Goal: Task Accomplishment & Management: Manage account settings

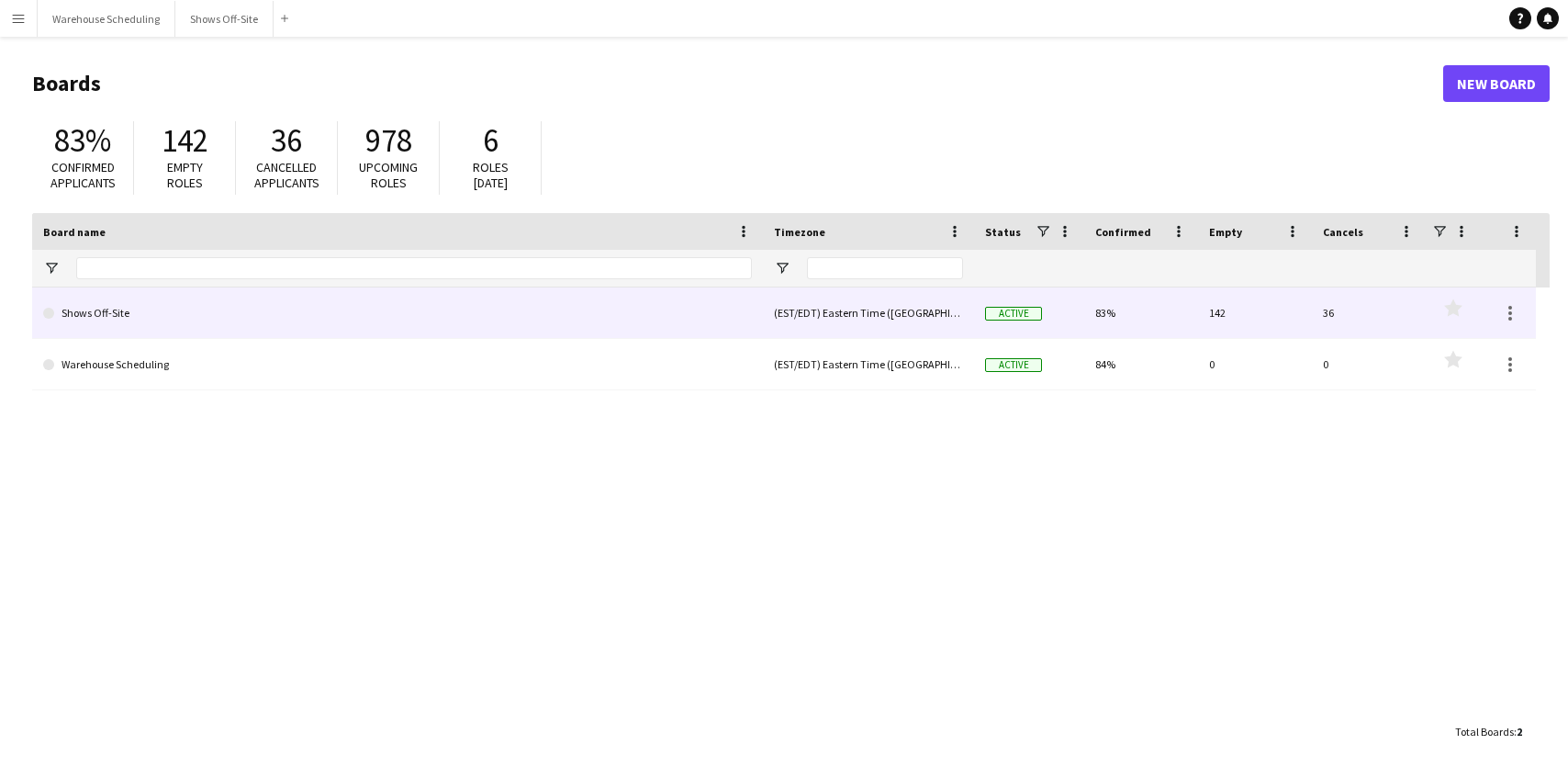
click at [509, 328] on link "Shows Off-Site" at bounding box center [397, 312] width 709 height 51
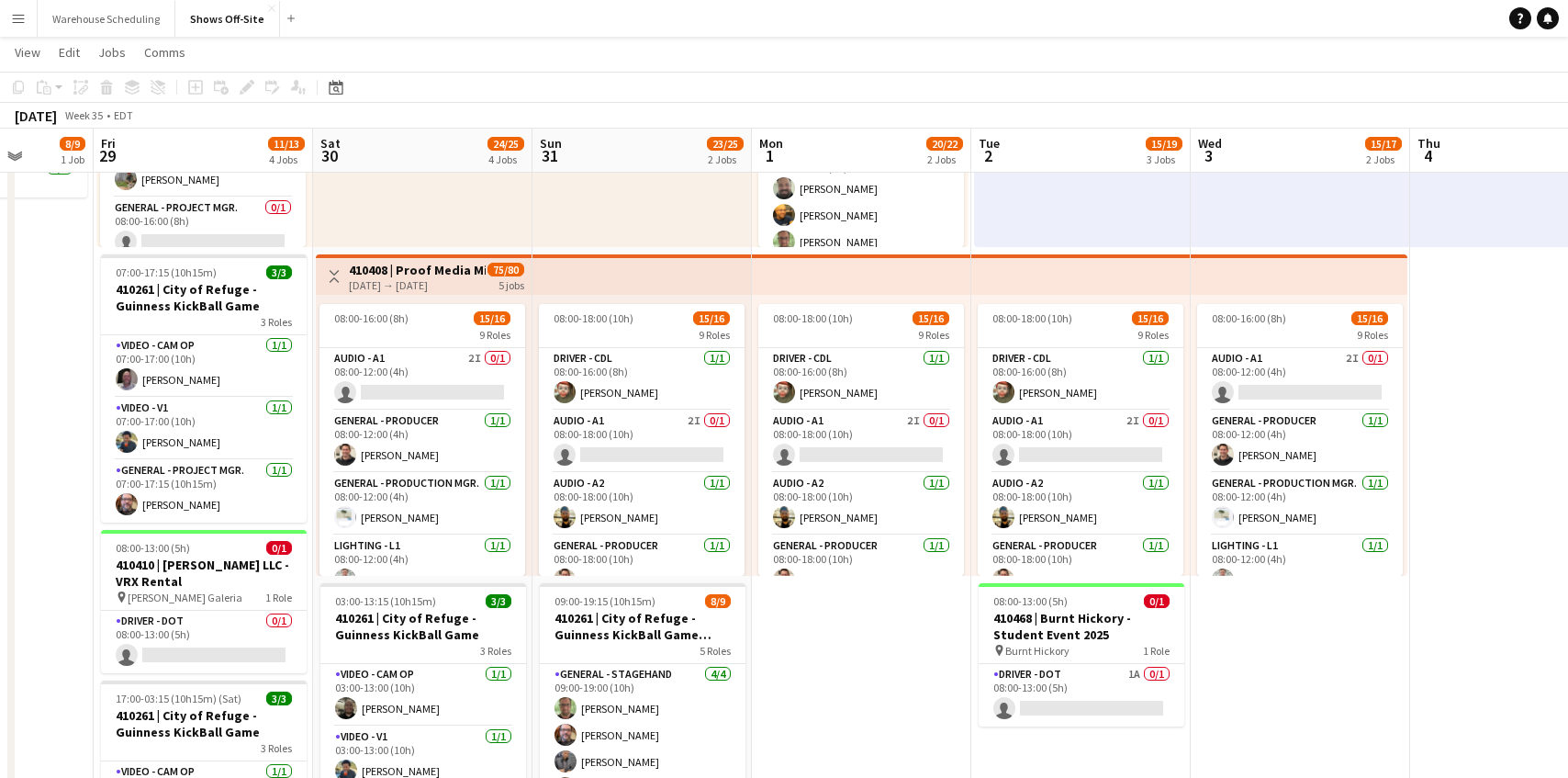
scroll to position [291, 0]
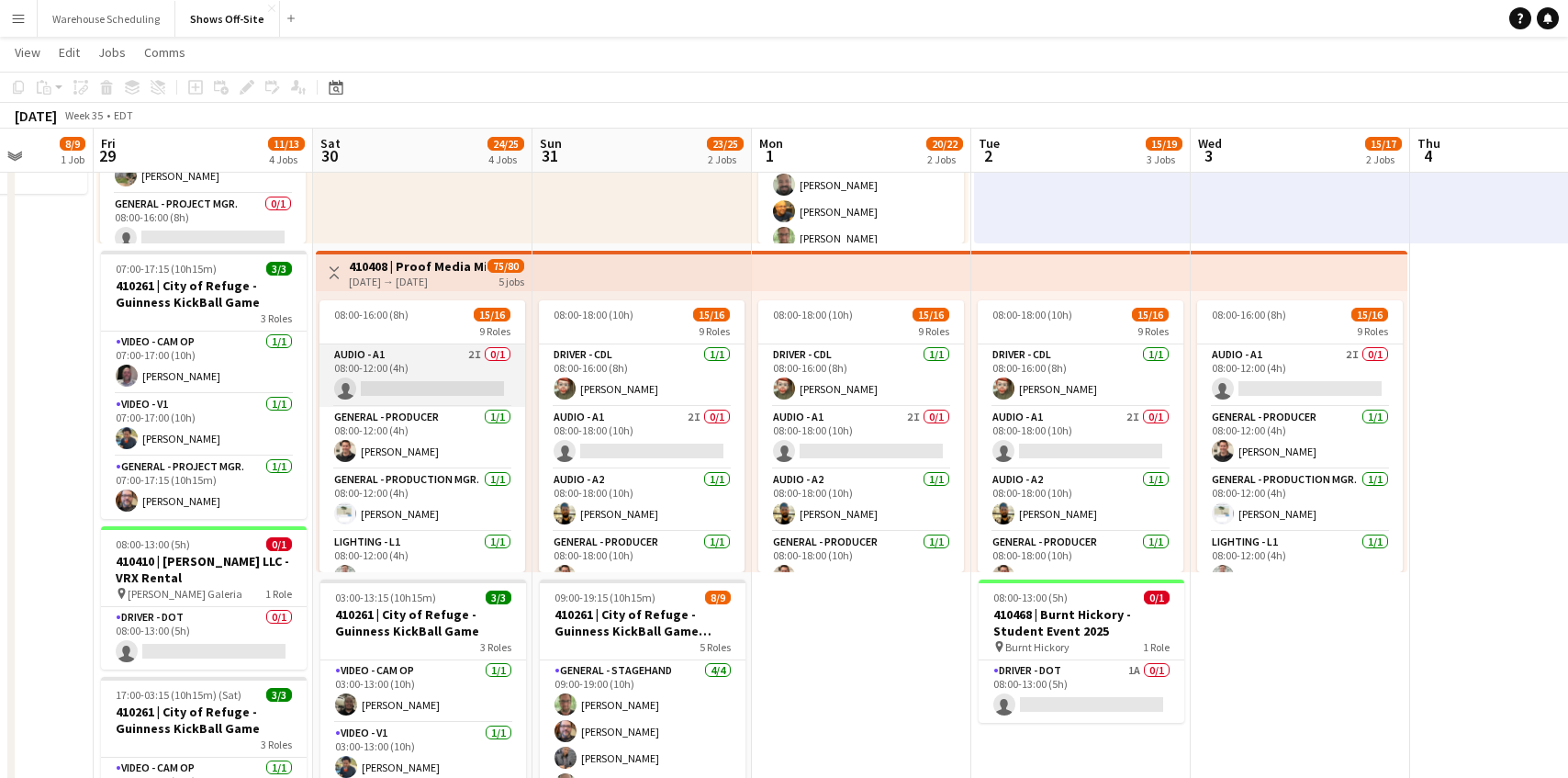
click at [467, 357] on app-card-role "Audio - A1 2I 0/1 08:00-12:00 (4h) single-neutral-actions" at bounding box center [422, 375] width 205 height 62
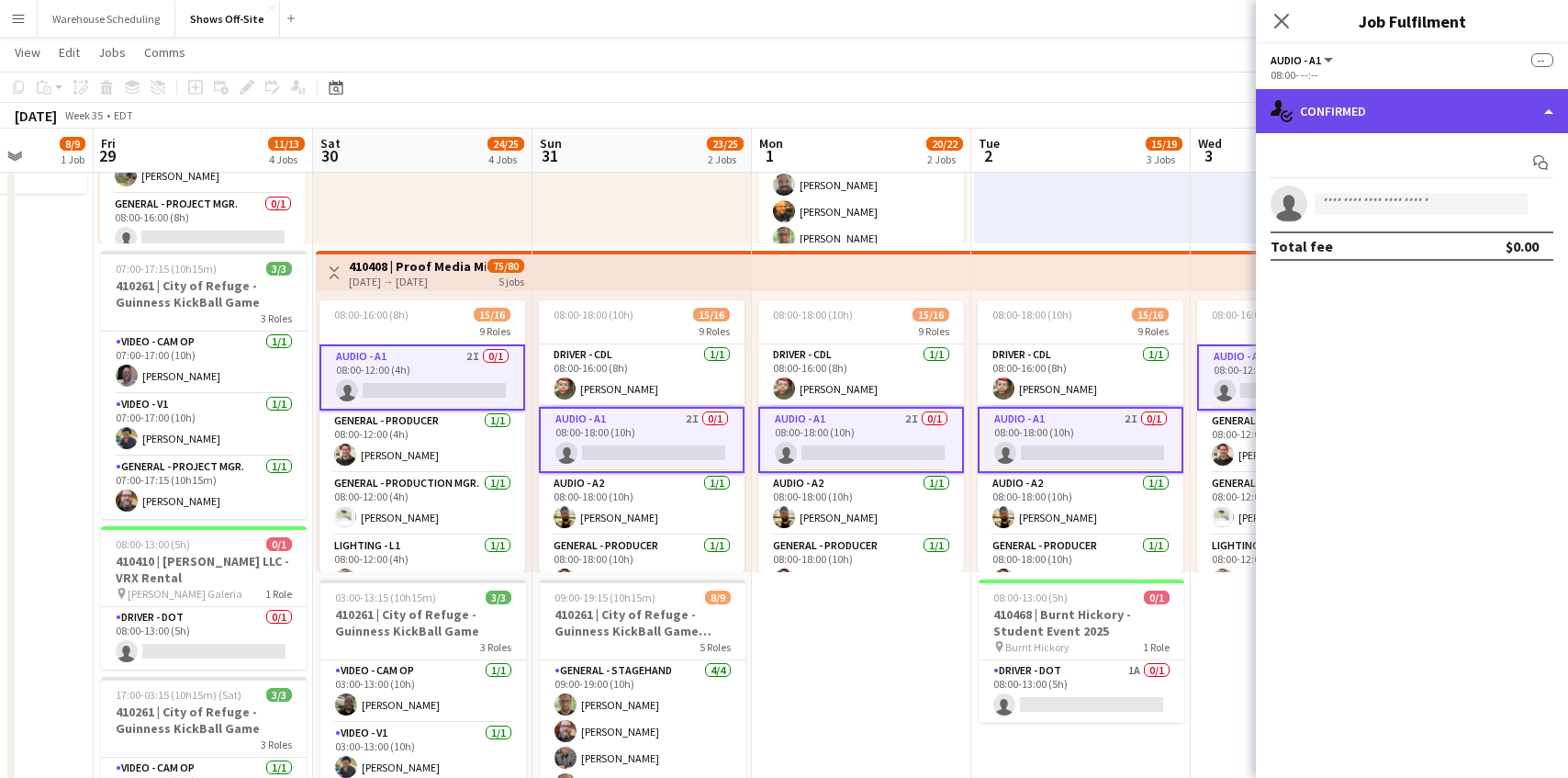
click at [1424, 120] on div "single-neutral-actions-check-2 Confirmed" at bounding box center [1412, 111] width 312 height 44
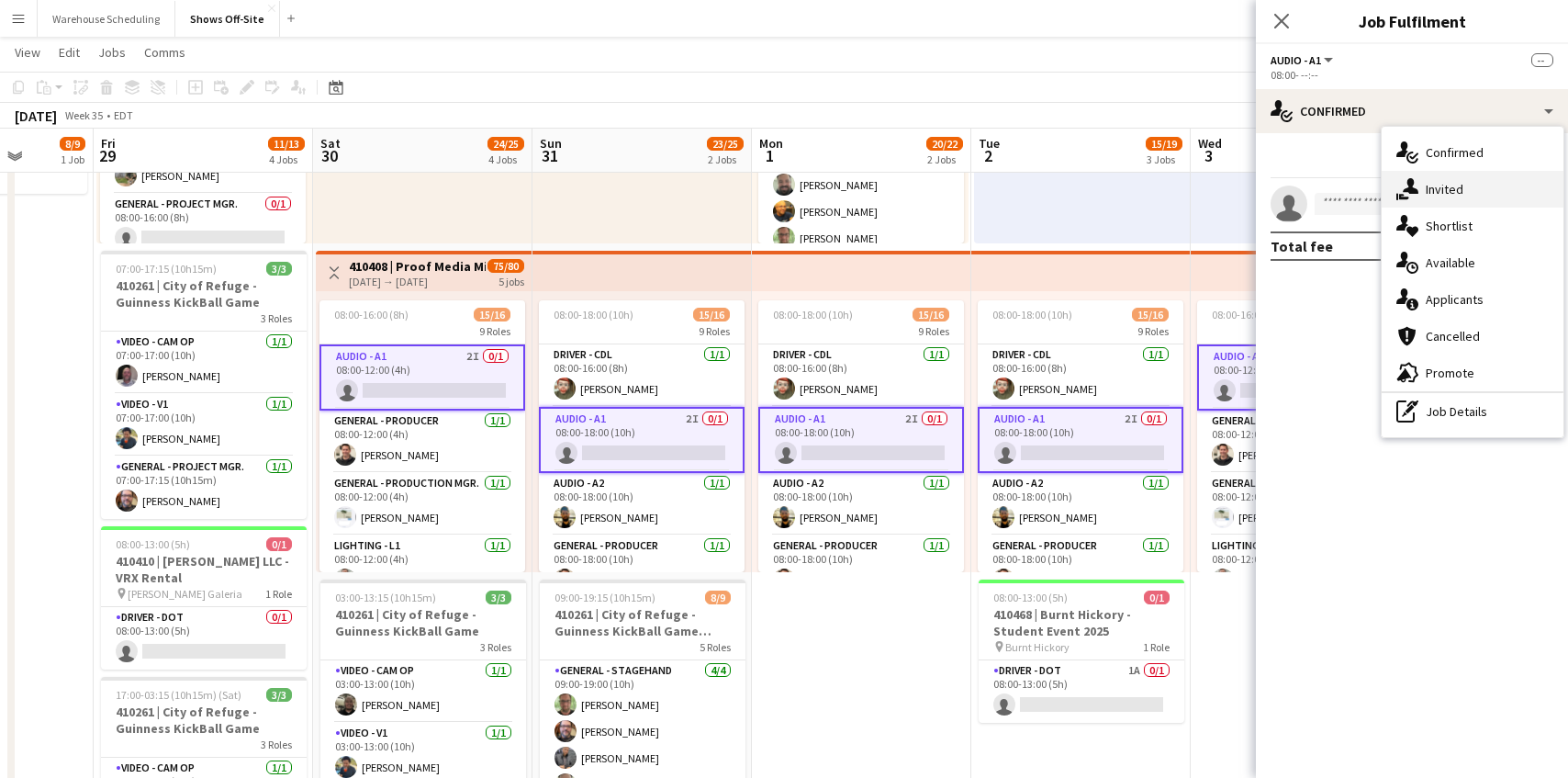
click at [1448, 181] on div "single-neutral-actions-share-1 Invited" at bounding box center [1473, 190] width 182 height 37
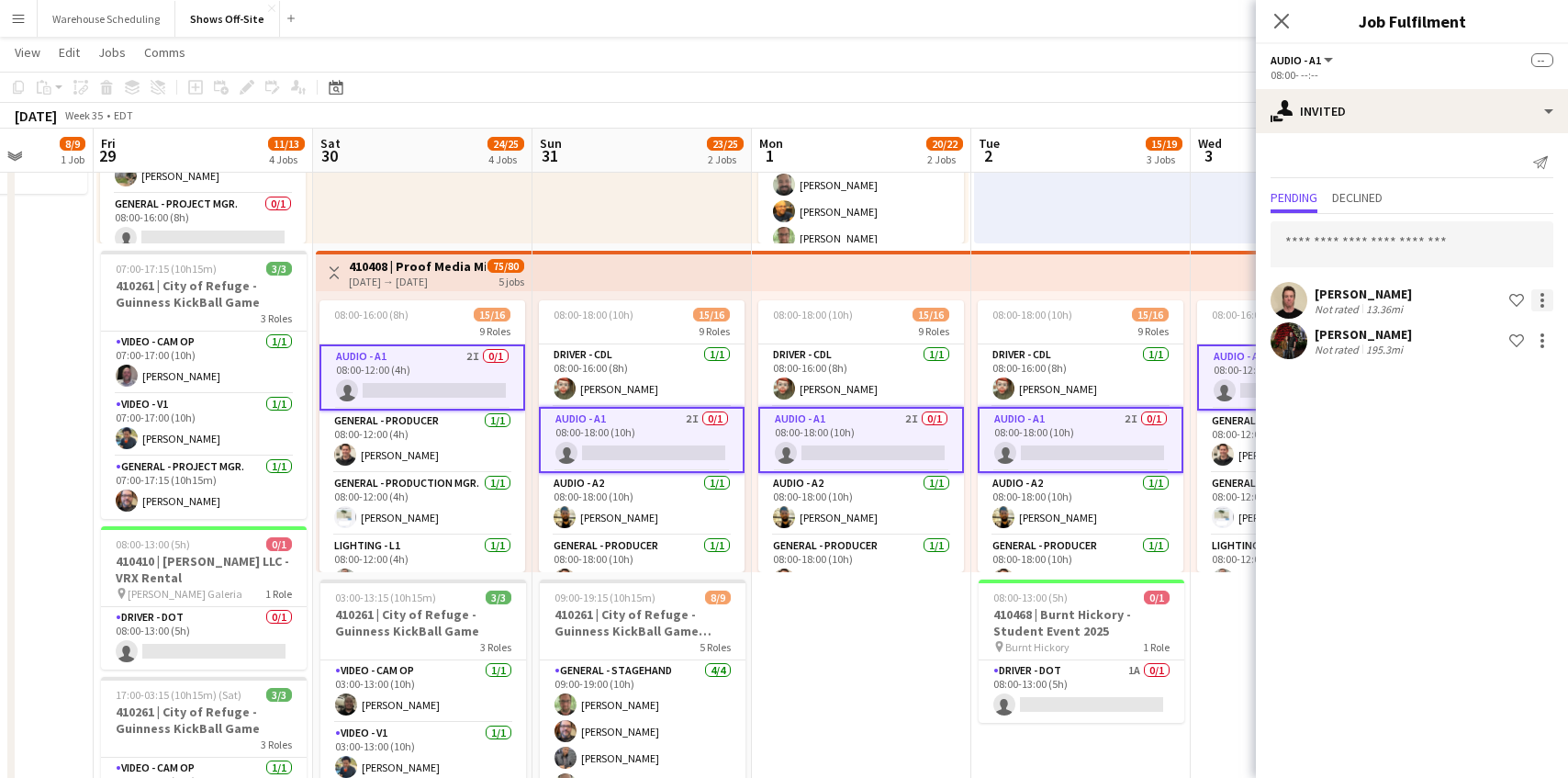
click at [1542, 298] on div at bounding box center [1542, 300] width 4 height 4
click at [1496, 455] on button "Cancel invitation" at bounding box center [1484, 466] width 138 height 44
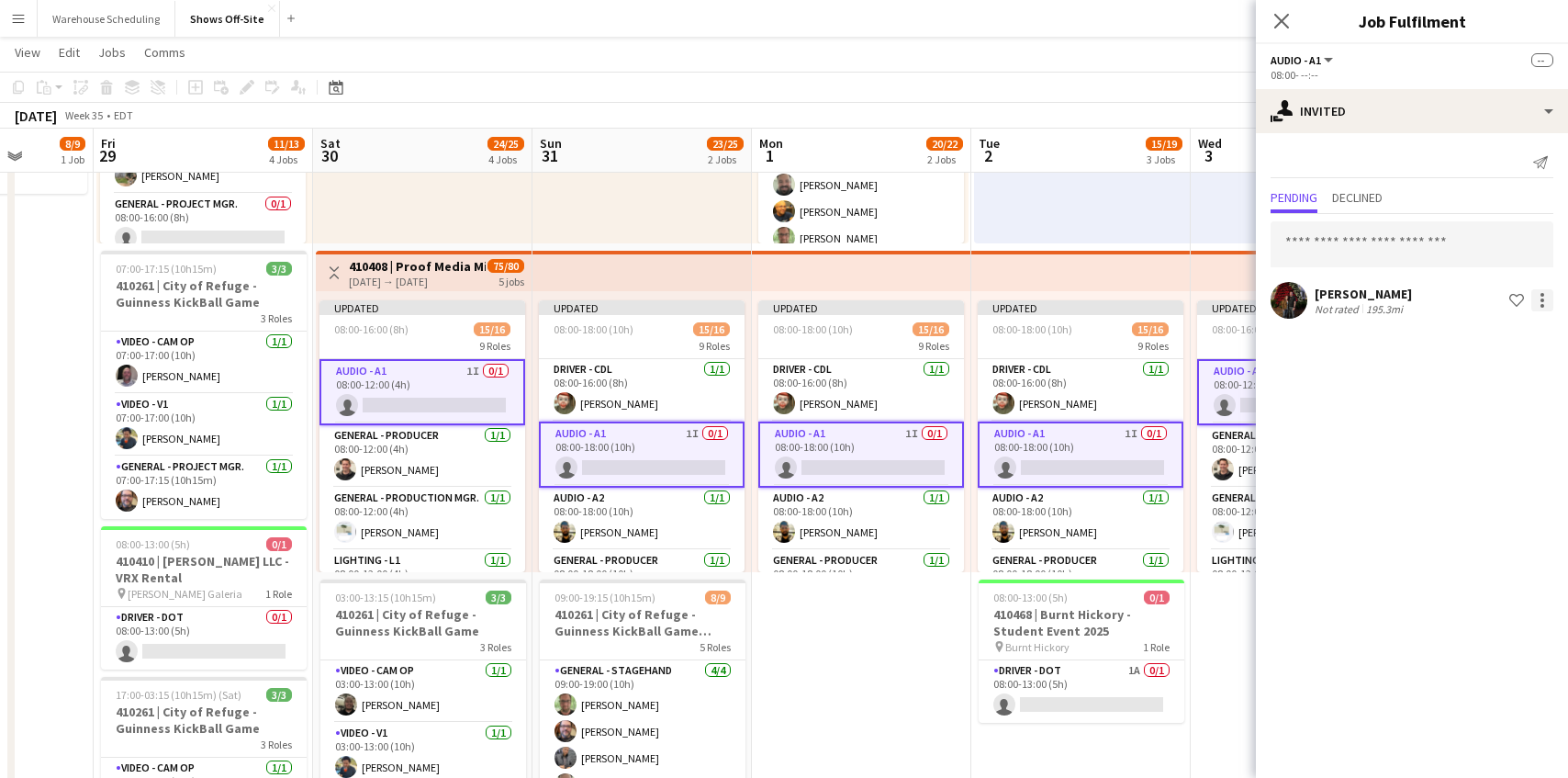
click at [1544, 297] on div at bounding box center [1543, 300] width 22 height 22
click at [1524, 458] on span "Cancel invitation" at bounding box center [1484, 466] width 108 height 16
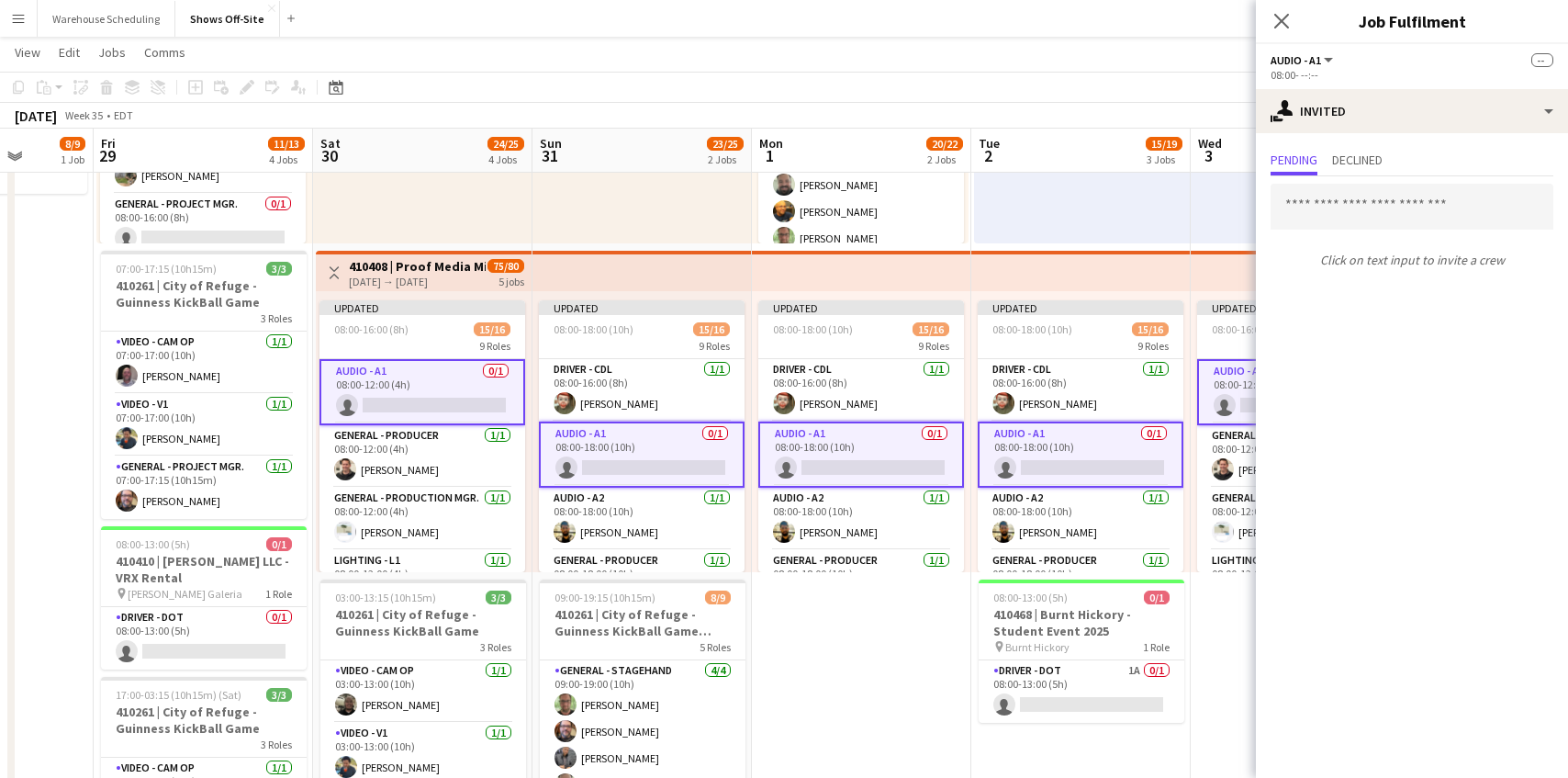
click at [1273, 7] on div "Close pop-in" at bounding box center [1281, 20] width 51 height 42
click at [1281, 28] on icon "Close pop-in" at bounding box center [1281, 20] width 18 height 18
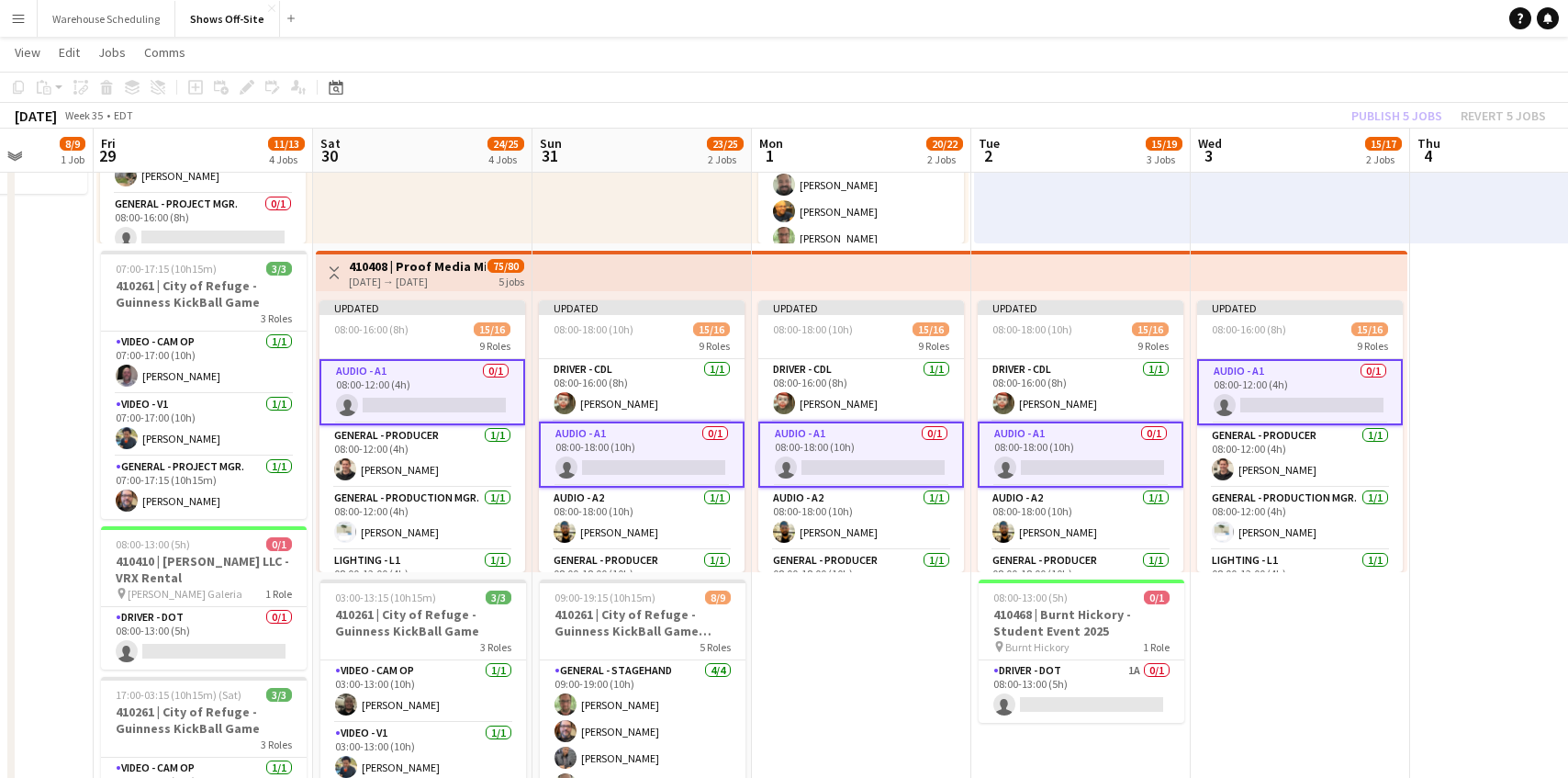
click at [1344, 67] on app-page-menu "View Day view expanded Day view collapsed Month view Date picker Jump to [DATE]…" at bounding box center [784, 55] width 1568 height 35
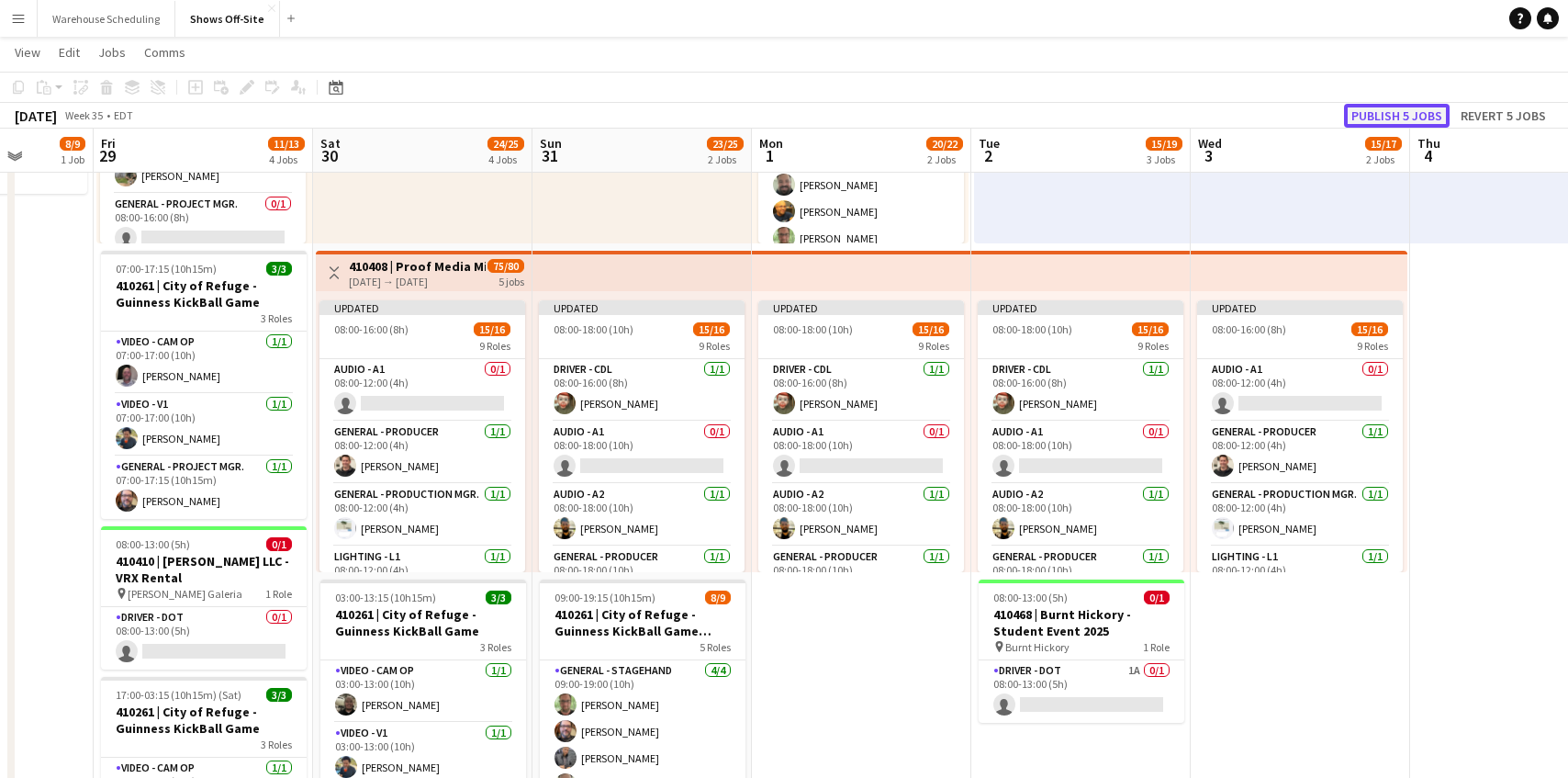
click at [1376, 110] on button "Publish 5 jobs" at bounding box center [1397, 116] width 106 height 24
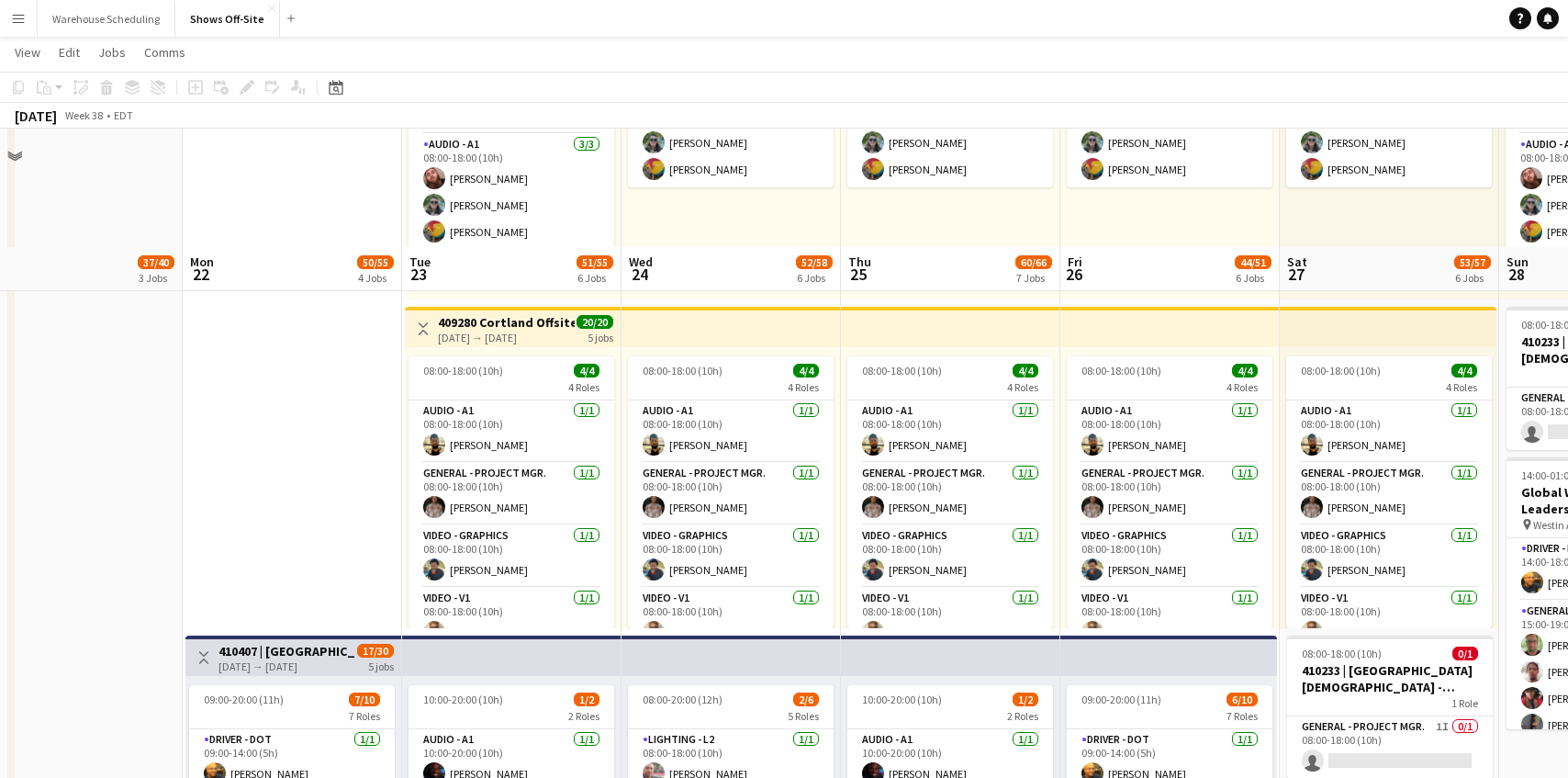
scroll to position [1716, 0]
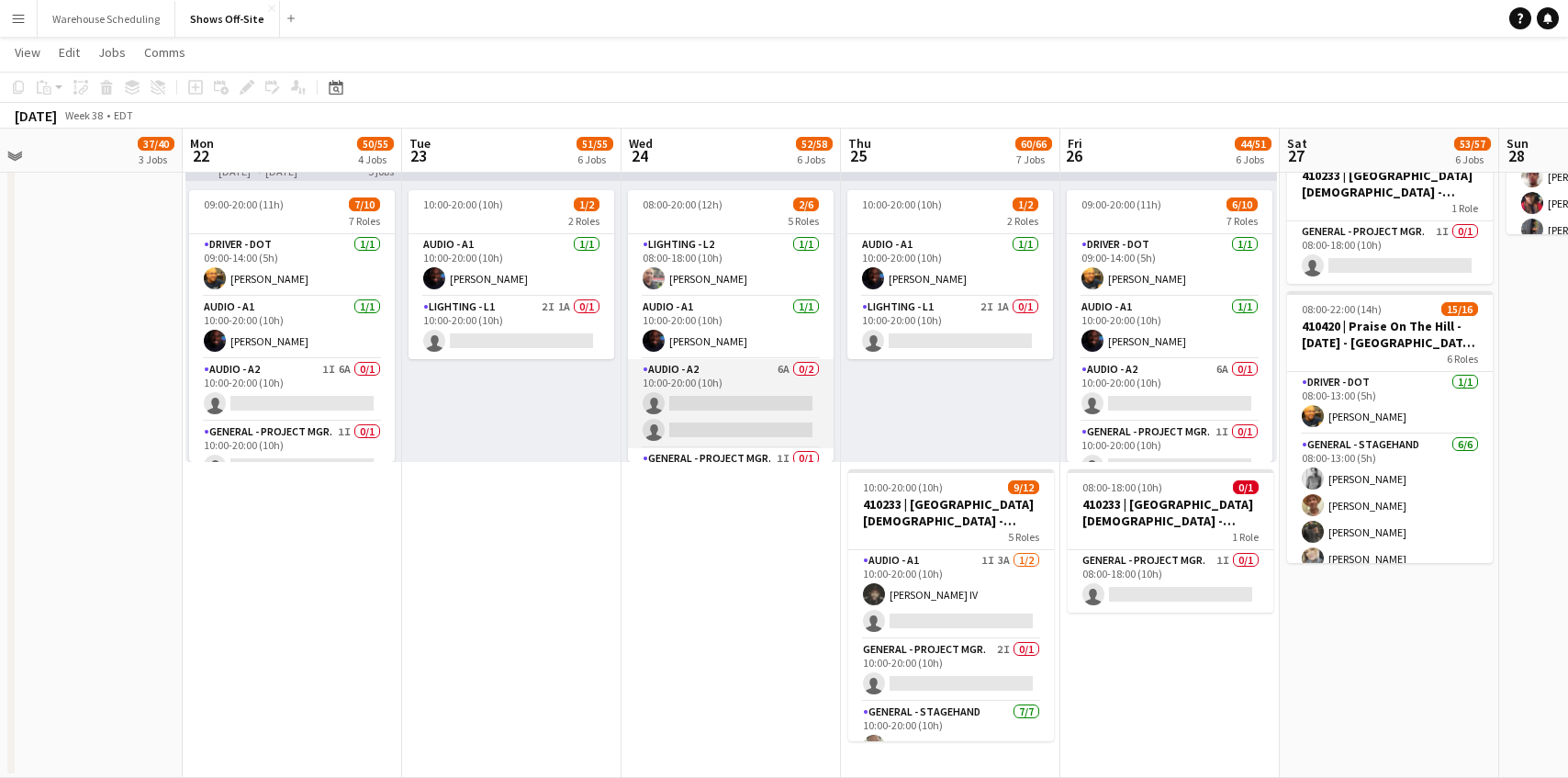
click at [709, 375] on app-card-role "Audio - A2 6A 0/2 10:00-20:00 (10h) single-neutral-actions single-neutral-actio…" at bounding box center [731, 403] width 205 height 89
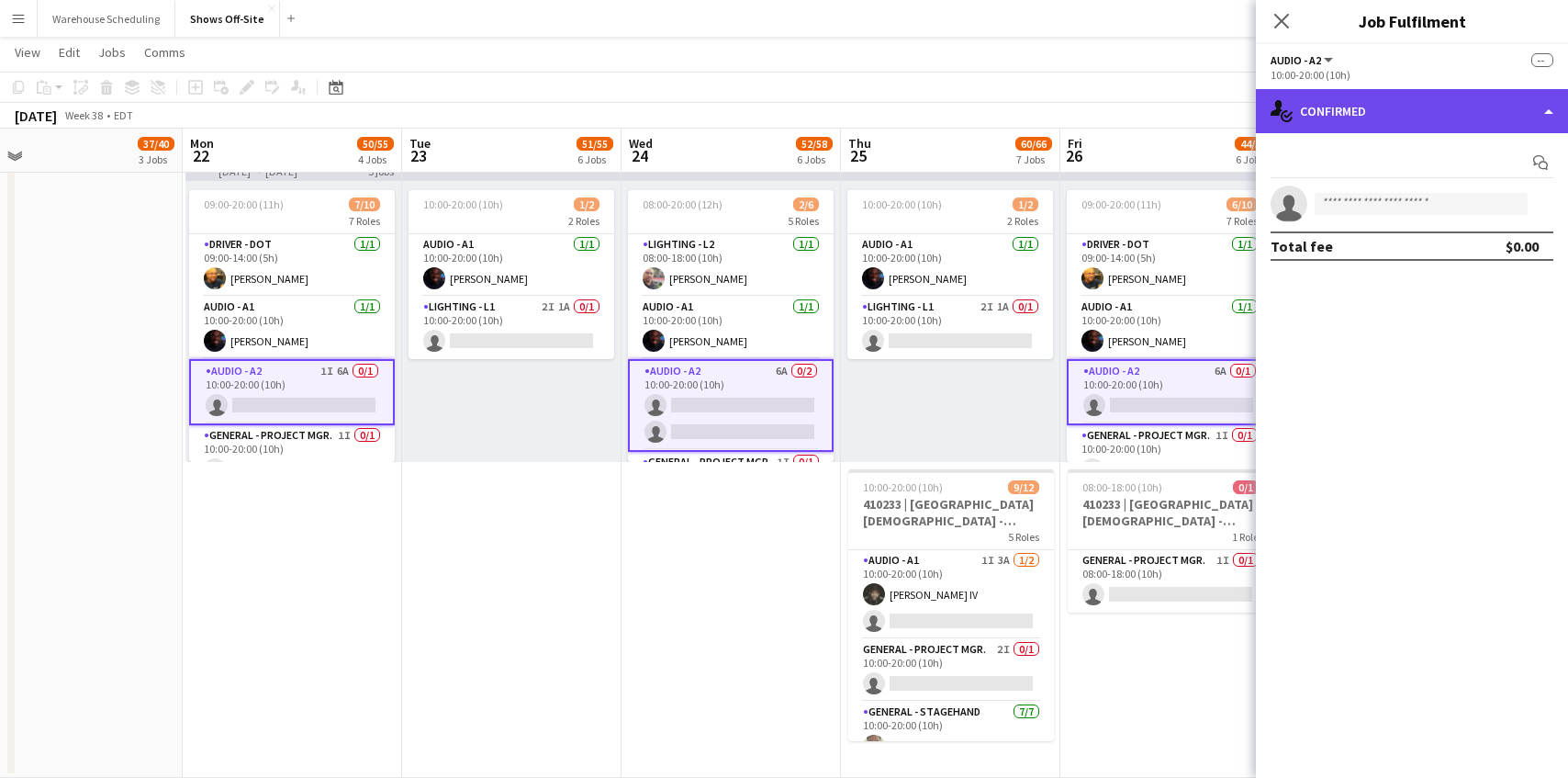
click at [1404, 110] on div "single-neutral-actions-check-2 Confirmed" at bounding box center [1412, 111] width 312 height 44
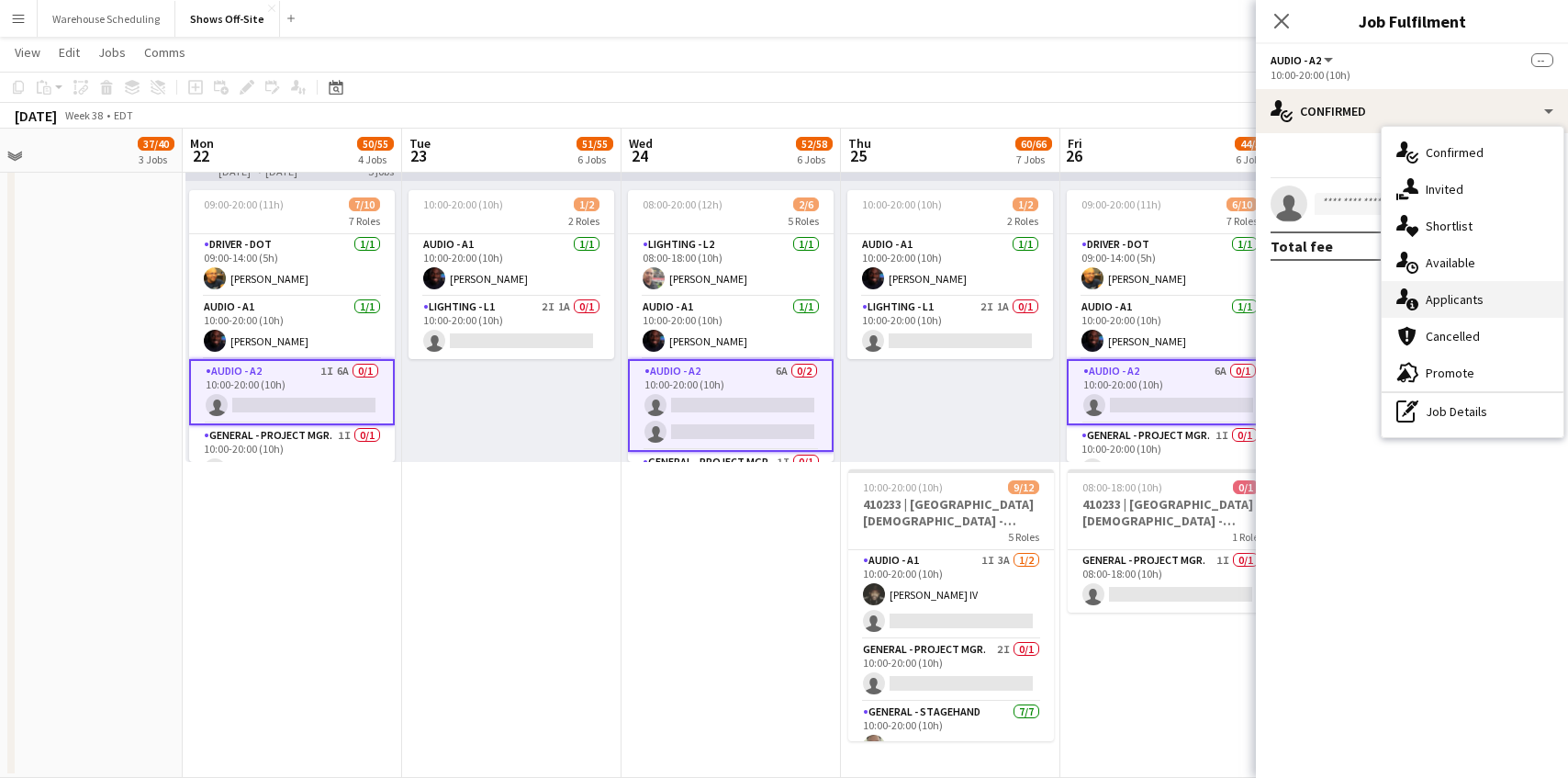
click at [1464, 304] on div "single-neutral-actions-information Applicants" at bounding box center [1473, 299] width 182 height 37
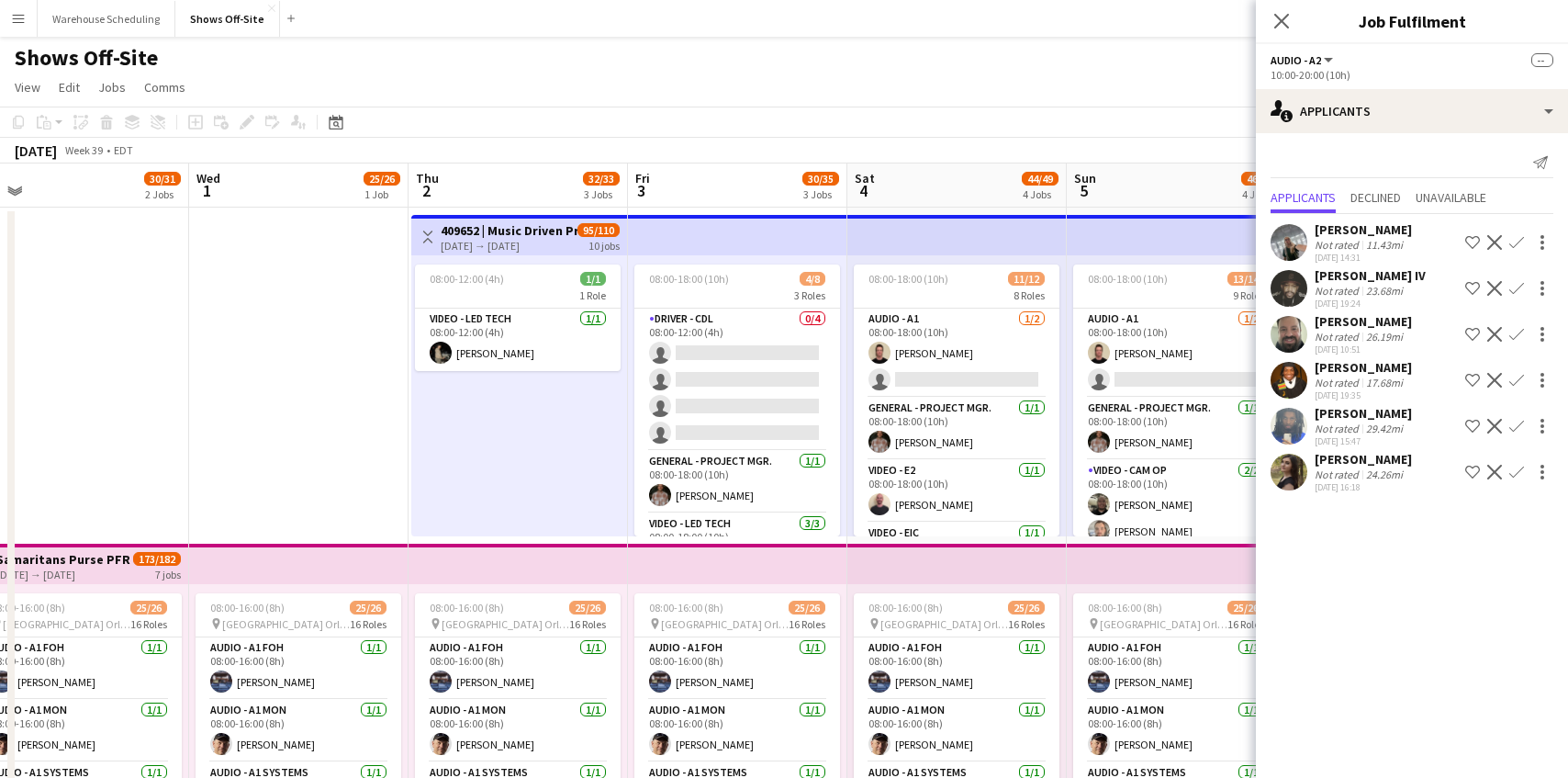
scroll to position [0, 817]
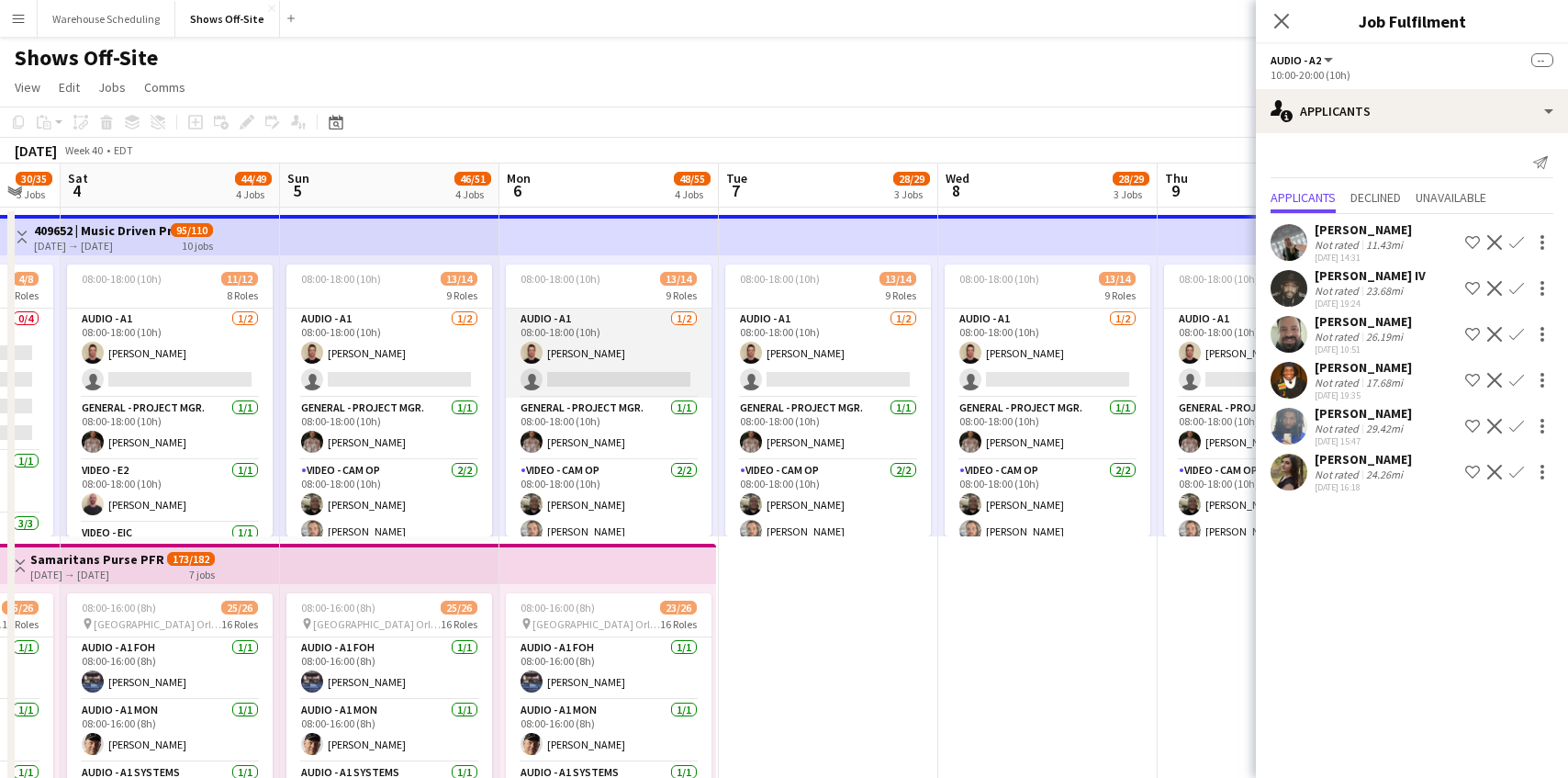
click at [640, 349] on app-card-role "Audio - A1 [DATE] 08:00-18:00 (10h) [PERSON_NAME] single-neutral-actions" at bounding box center [608, 353] width 205 height 89
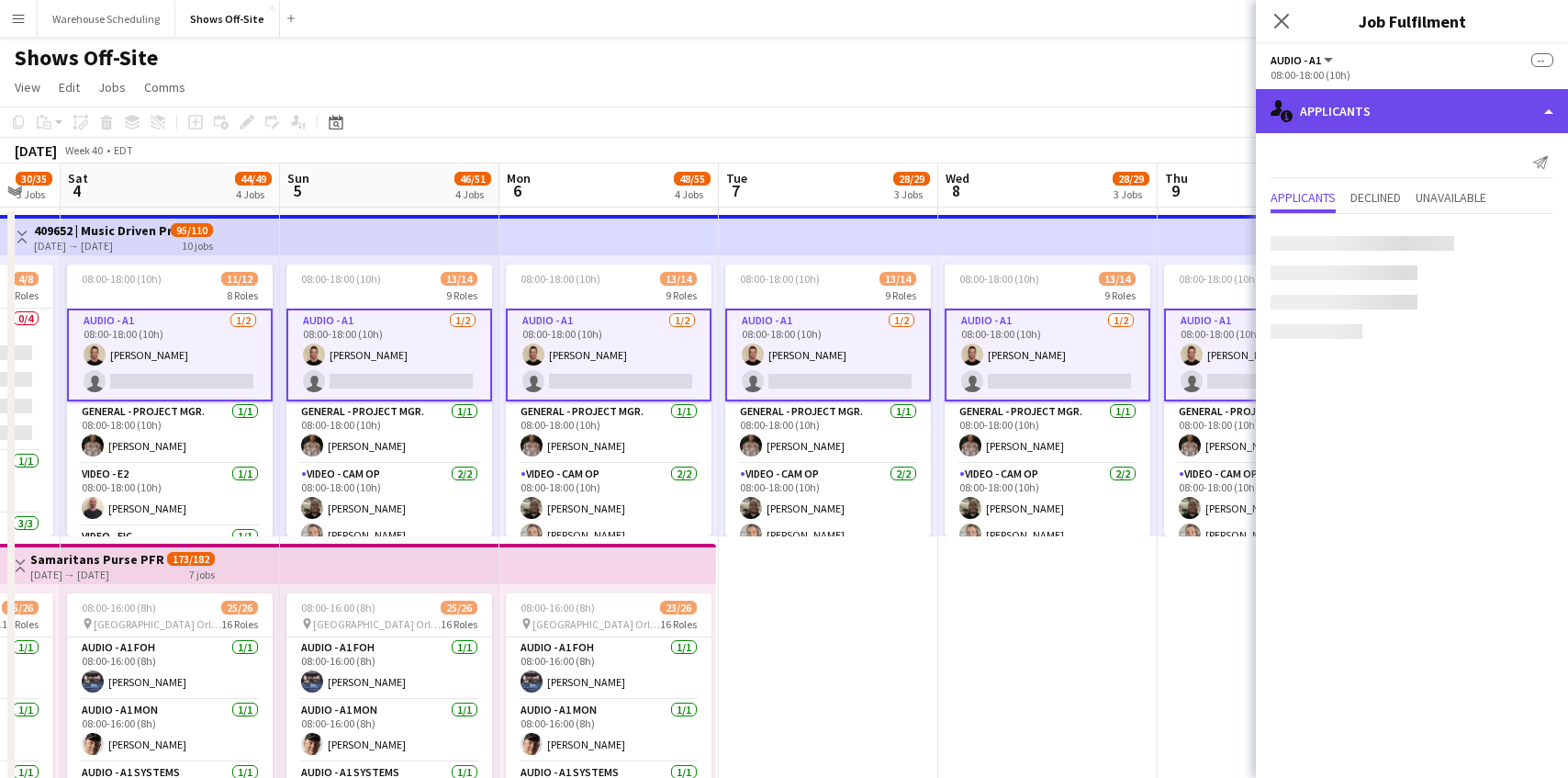
click at [1410, 102] on div "single-neutral-actions-information Applicants" at bounding box center [1412, 111] width 312 height 44
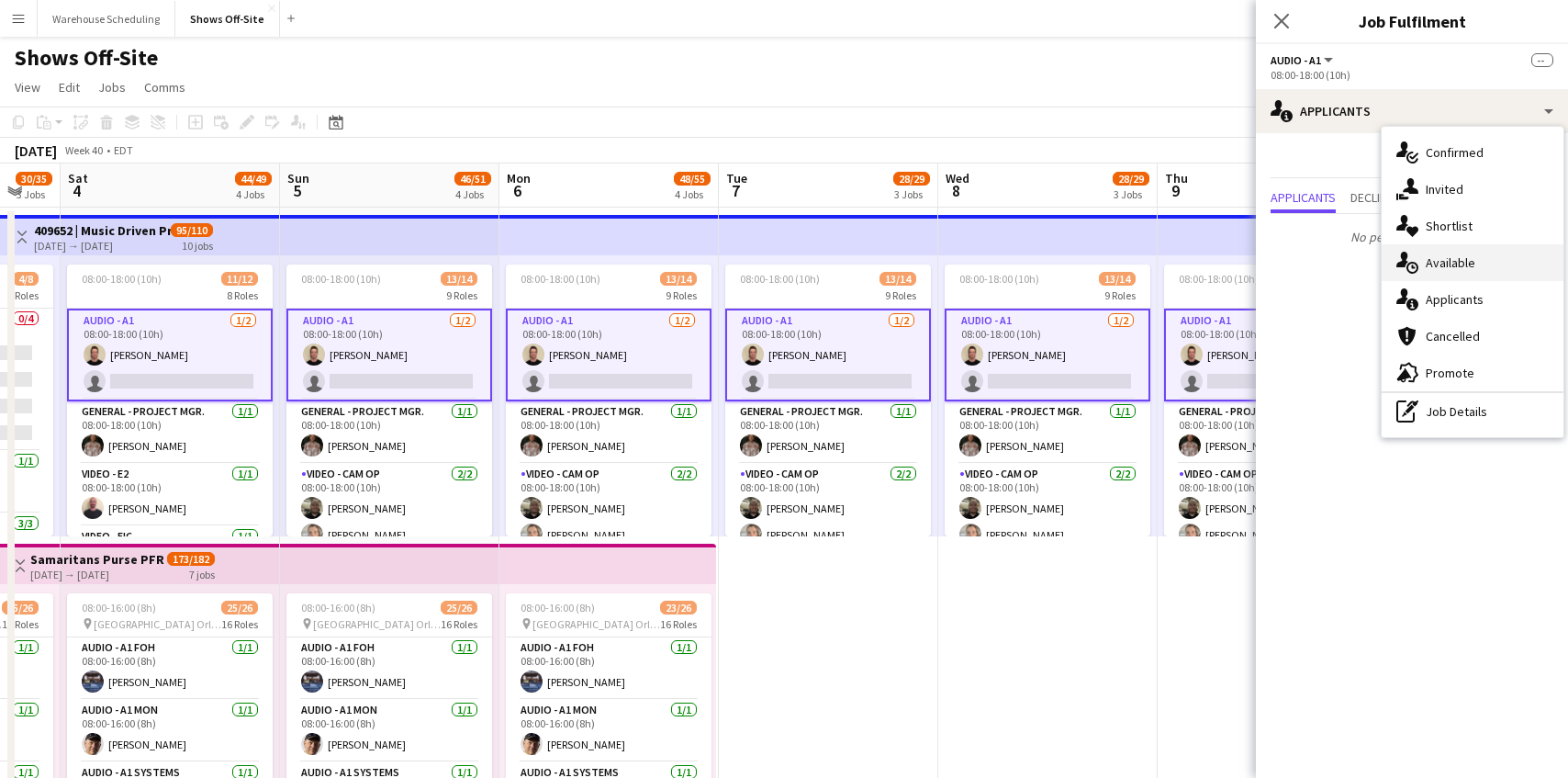
click at [1436, 258] on div "single-neutral-actions-upload Available" at bounding box center [1473, 263] width 182 height 37
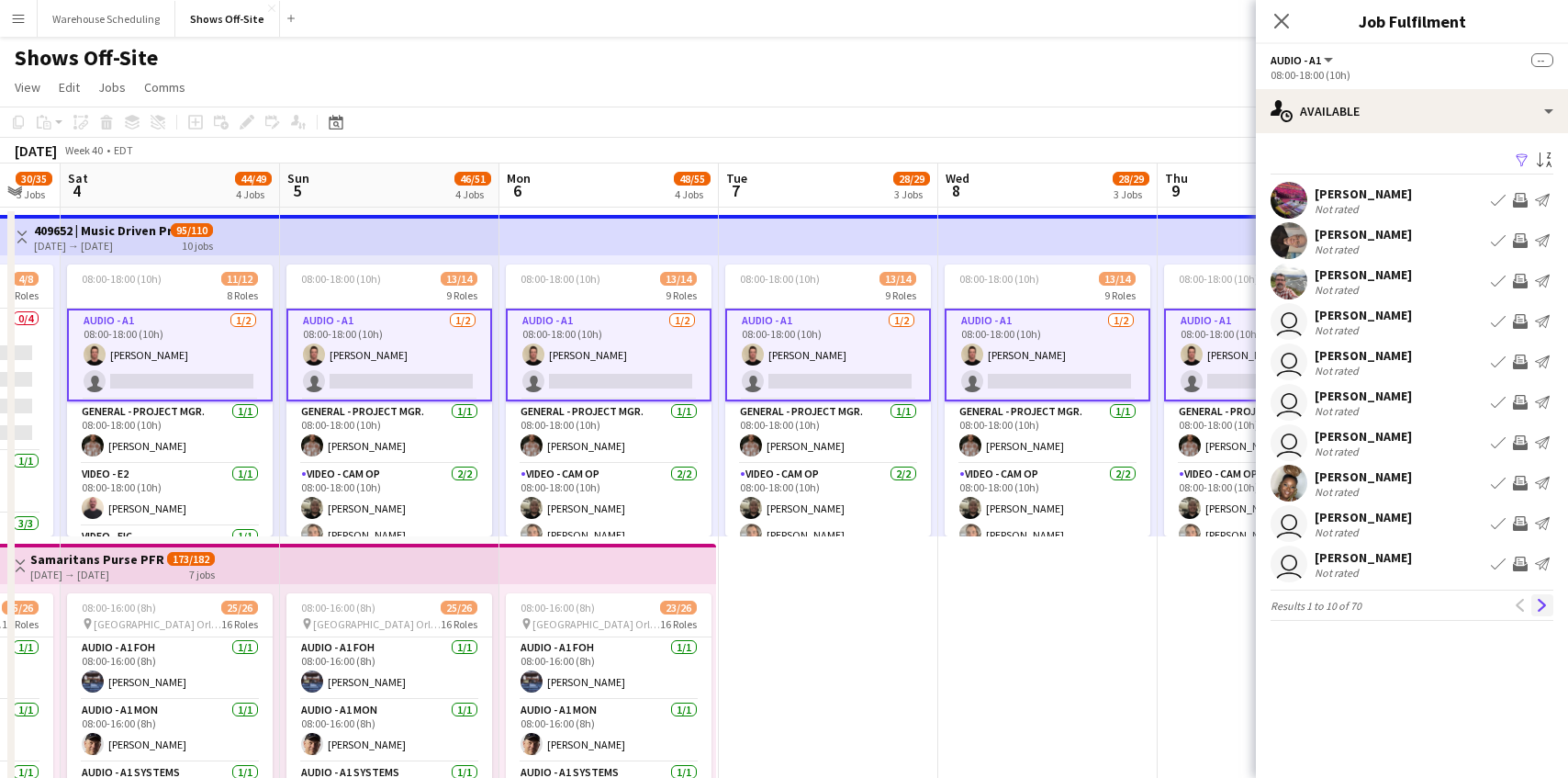
click at [1548, 606] on app-icon "Next" at bounding box center [1543, 605] width 13 height 13
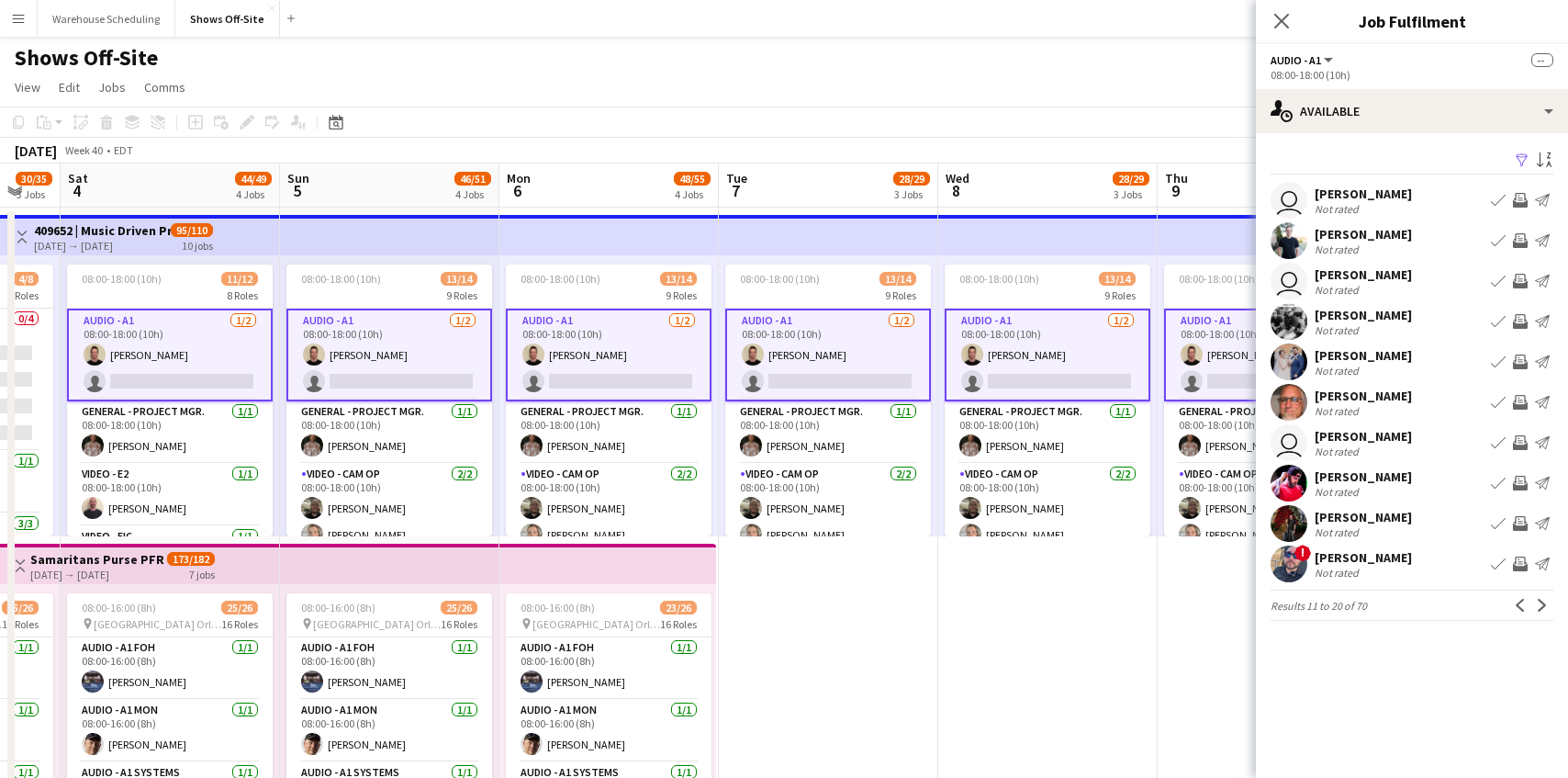
click at [1548, 606] on app-icon "Next" at bounding box center [1543, 605] width 13 height 13
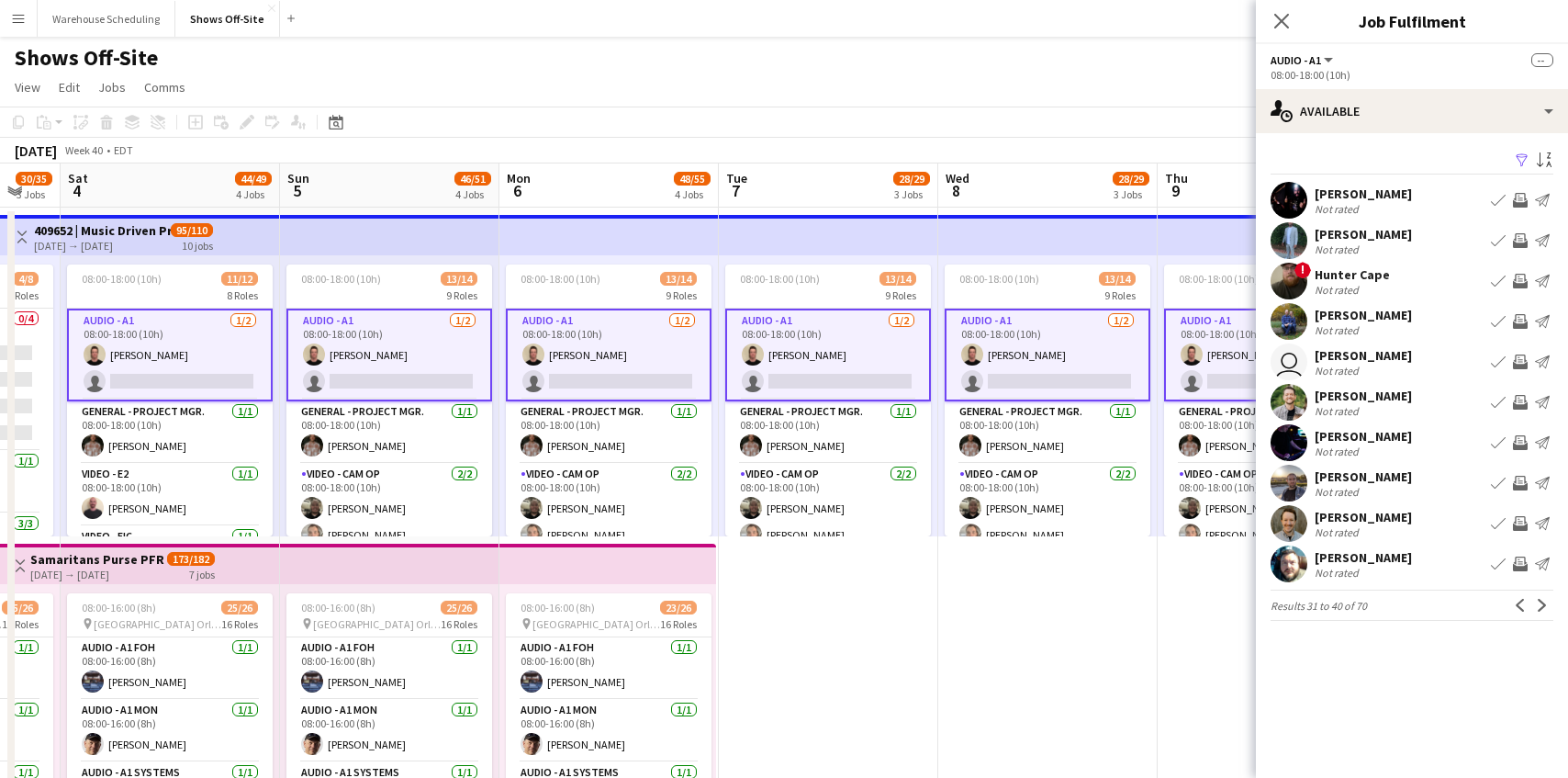
click at [1548, 606] on app-icon "Next" at bounding box center [1543, 605] width 13 height 13
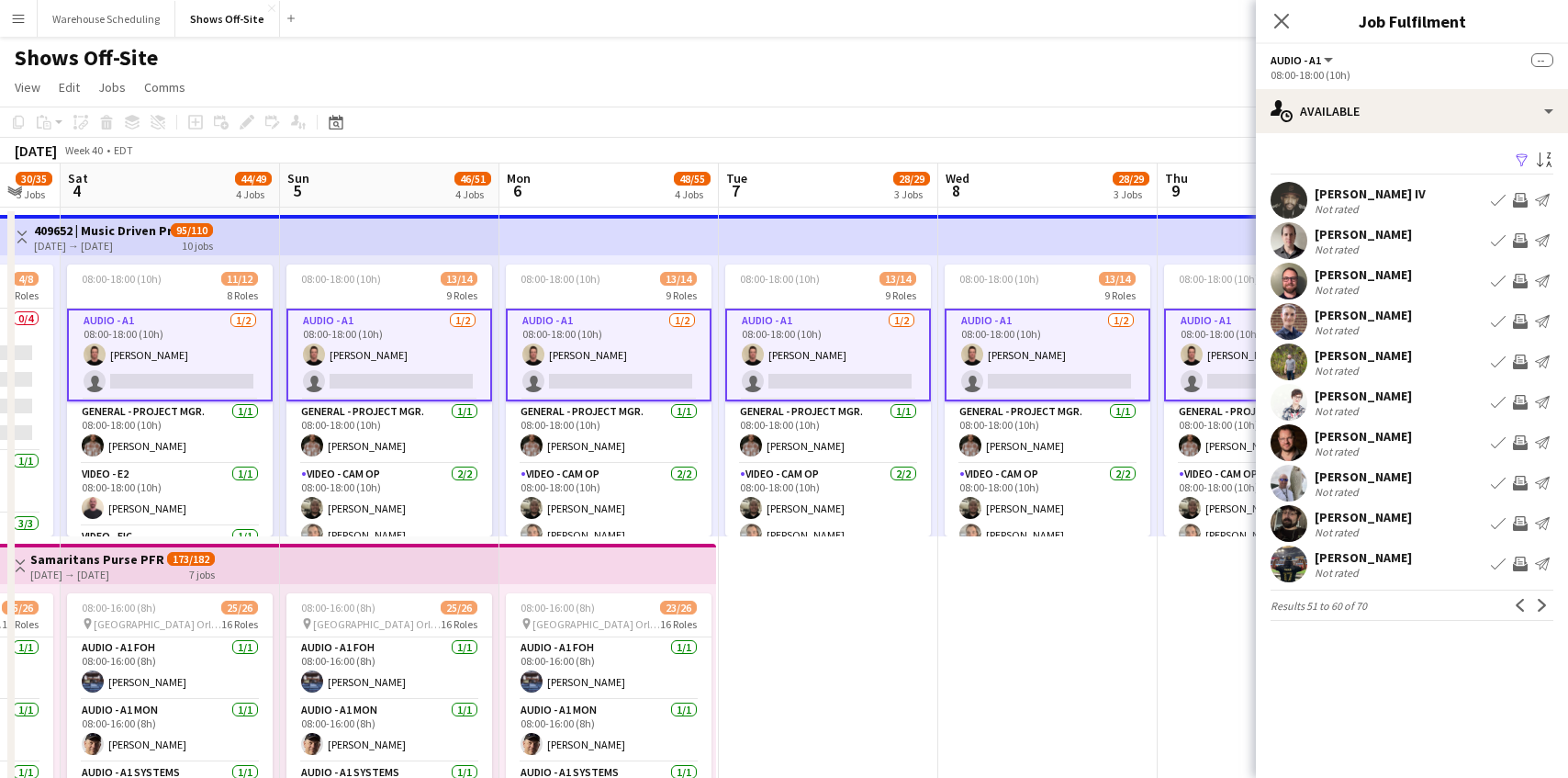
click at [1548, 606] on app-icon "Next" at bounding box center [1543, 605] width 13 height 13
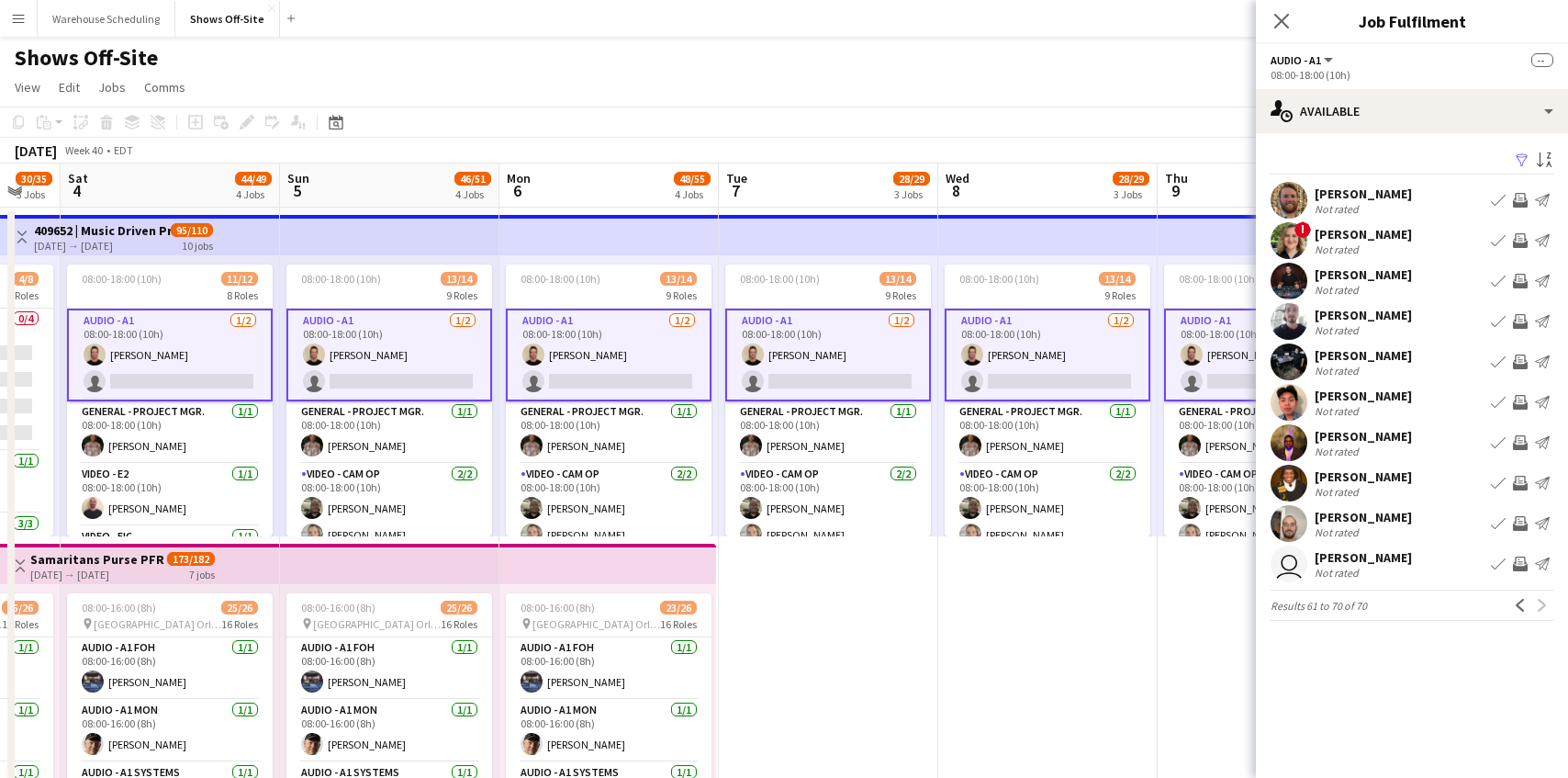
click at [1548, 606] on div "Previous Next" at bounding box center [1531, 605] width 44 height 22
click at [1515, 608] on app-icon "Previous" at bounding box center [1521, 605] width 13 height 13
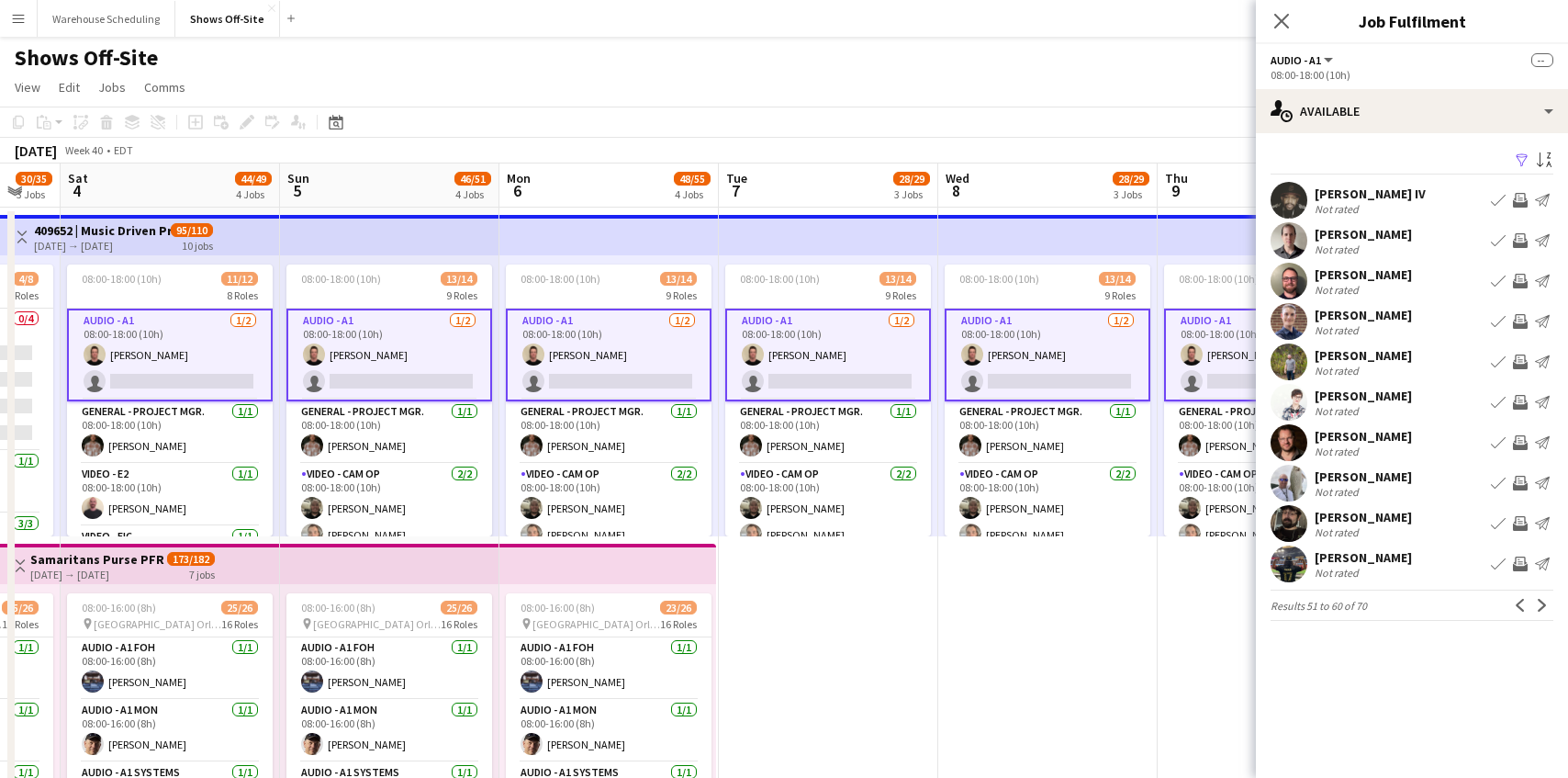
click at [1515, 608] on app-icon "Previous" at bounding box center [1521, 605] width 13 height 13
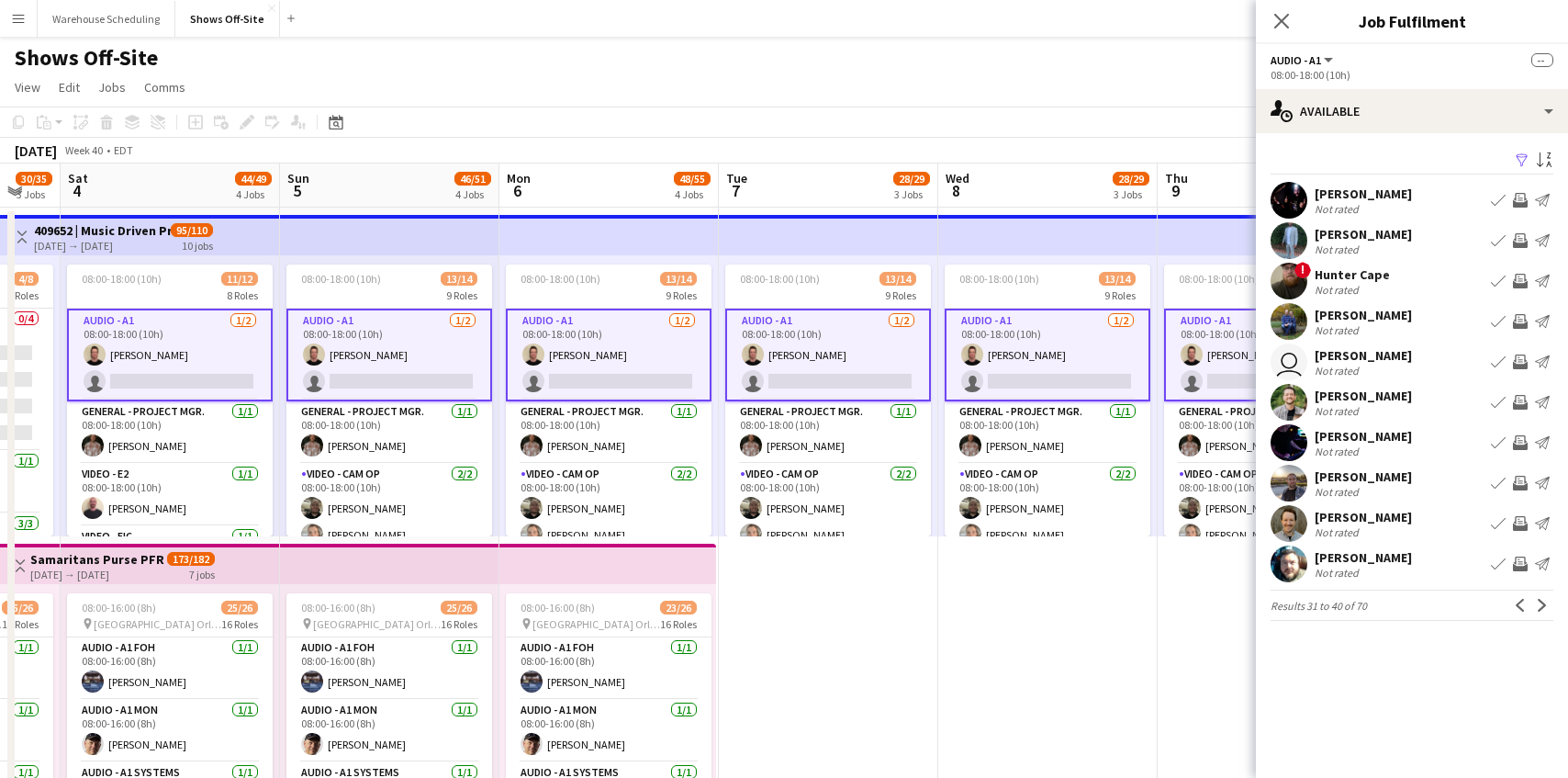
click at [1515, 608] on app-icon "Previous" at bounding box center [1521, 605] width 13 height 13
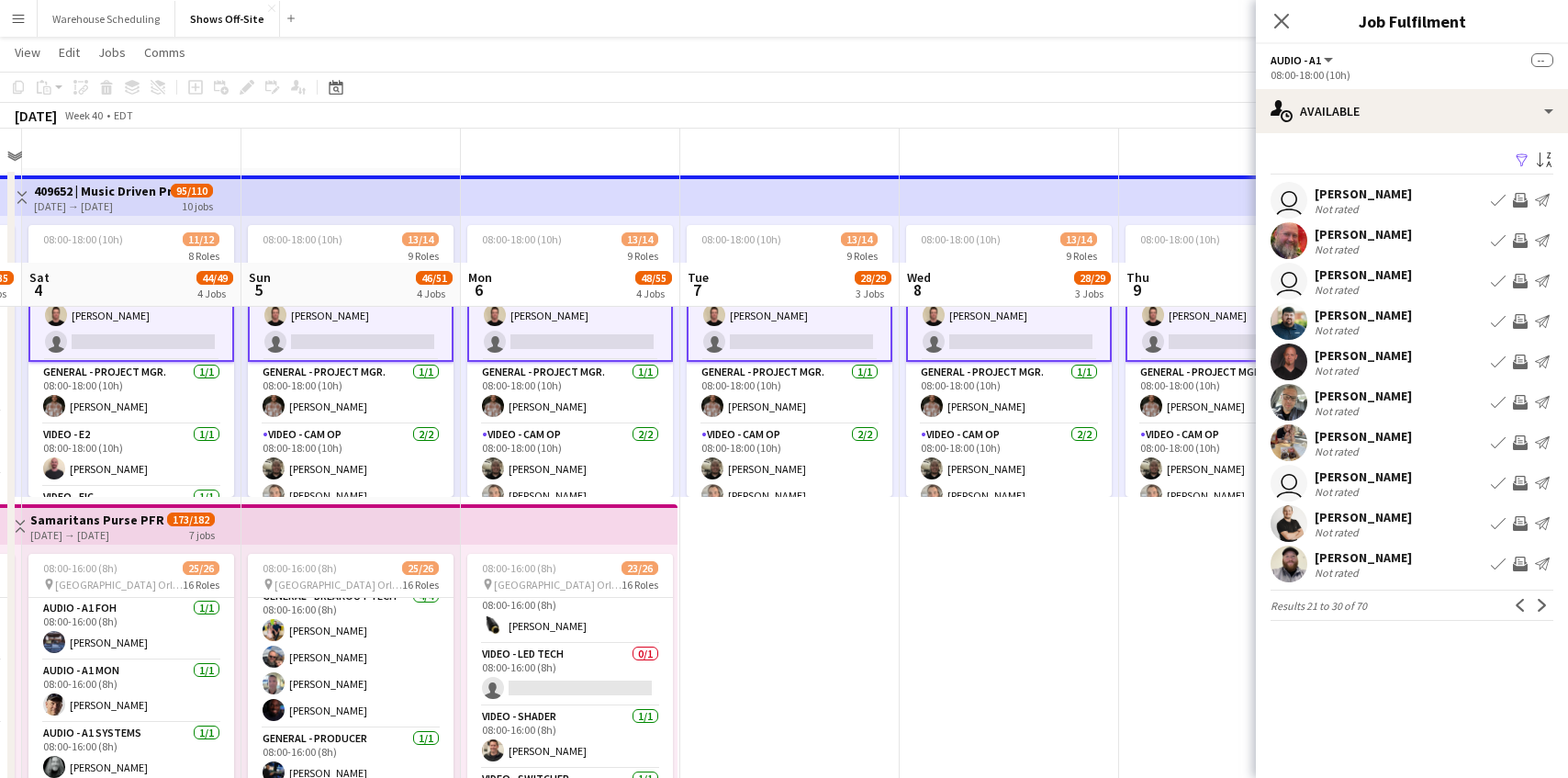
scroll to position [0, 0]
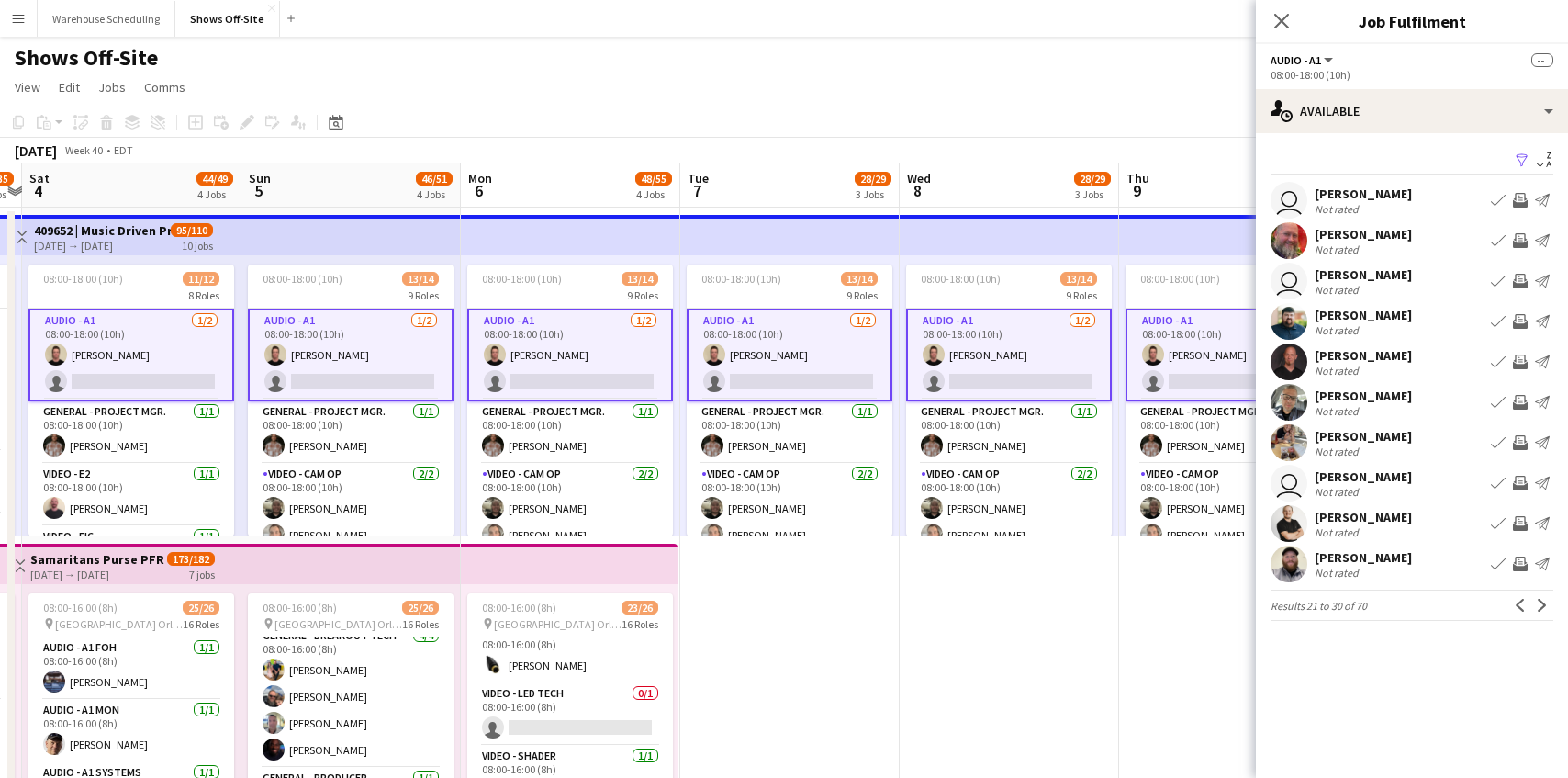
click at [1553, 608] on app-available-tab "Filter Sort asc user [PERSON_NAME] Not rated Book crew Invite crew Send notific…" at bounding box center [1412, 384] width 312 height 473
click at [1540, 600] on app-icon "Next" at bounding box center [1543, 605] width 13 height 13
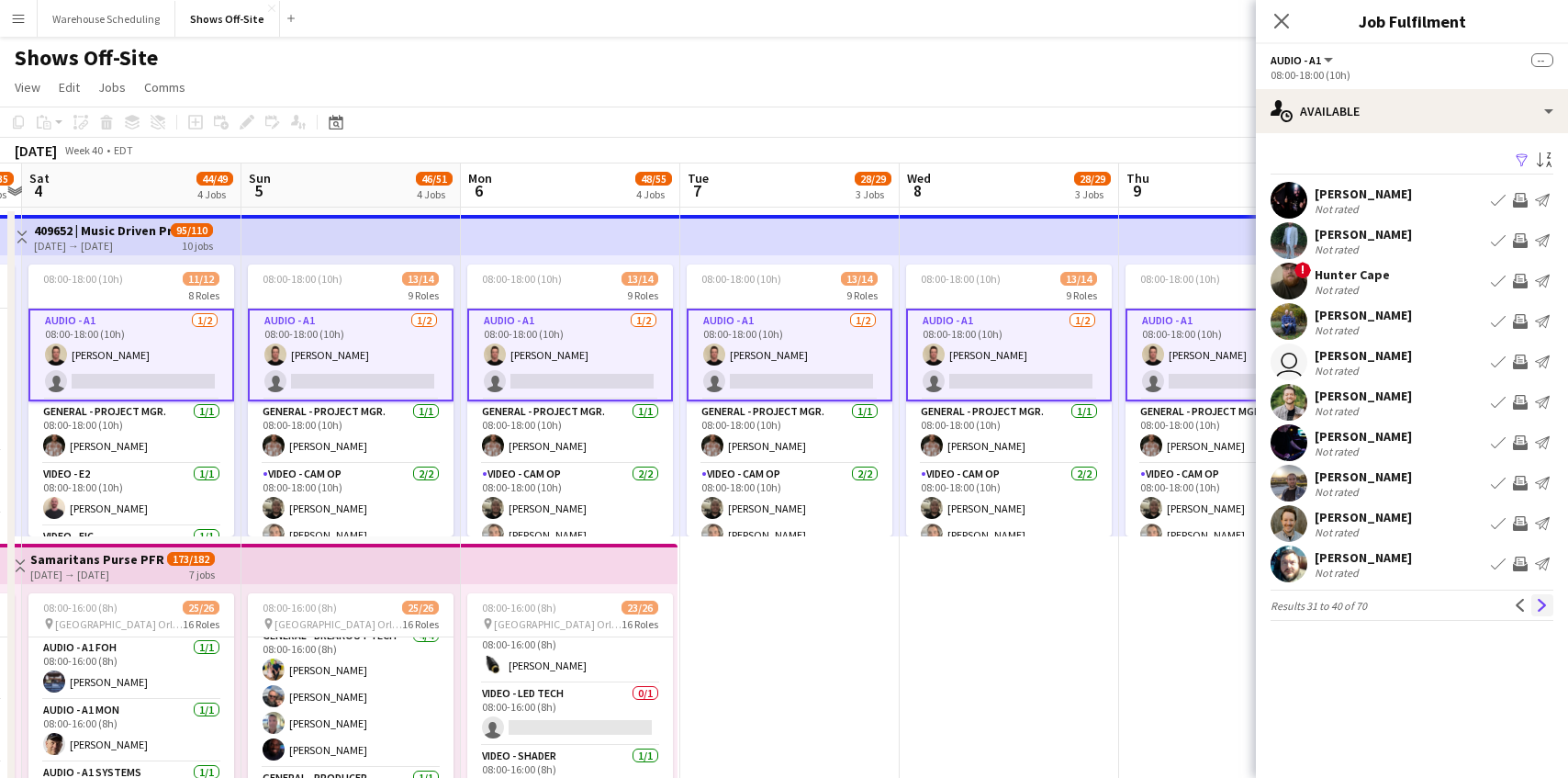
click at [1540, 600] on app-icon "Next" at bounding box center [1543, 605] width 13 height 13
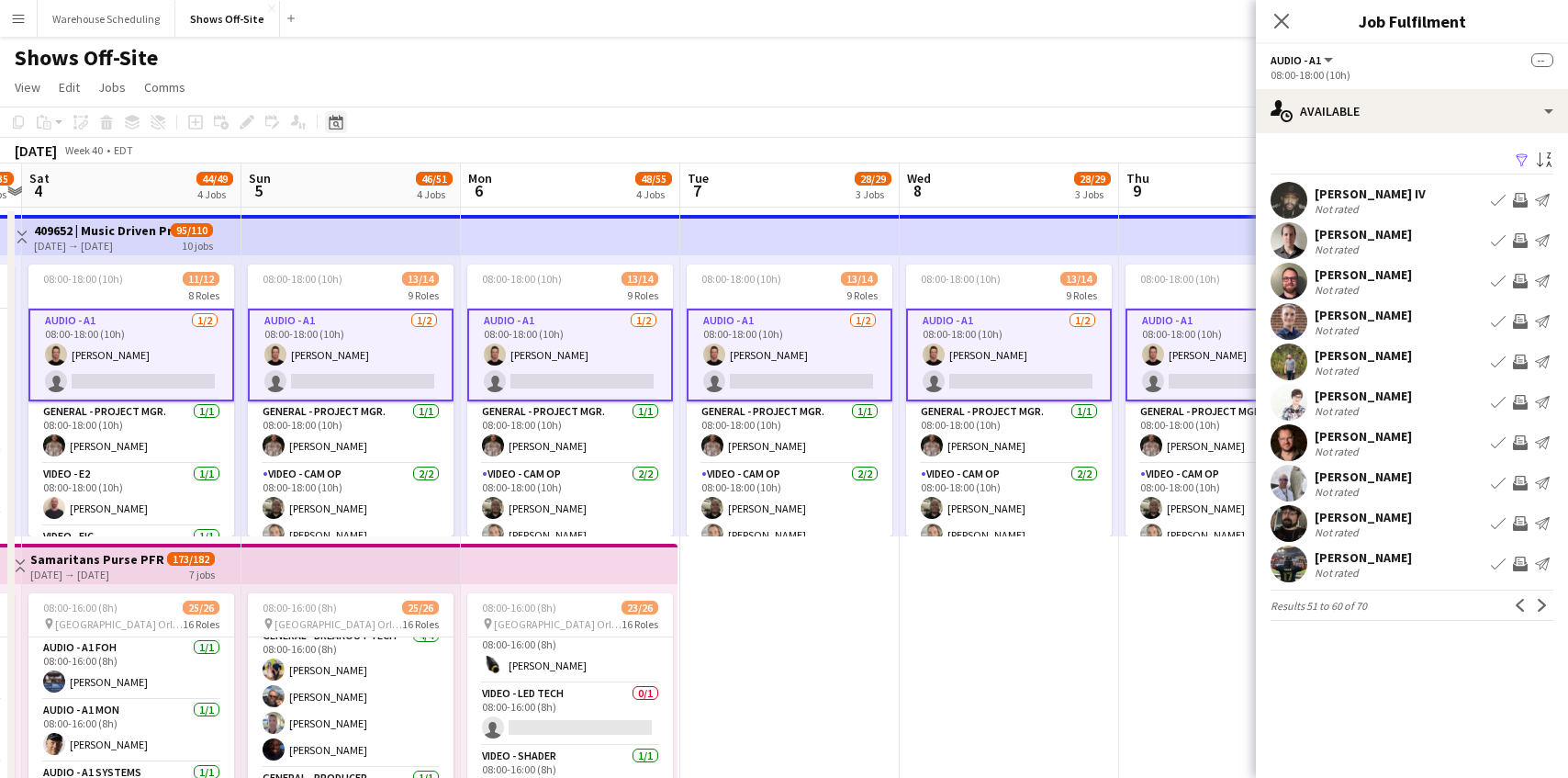
click at [330, 125] on icon "Date picker" at bounding box center [336, 122] width 15 height 15
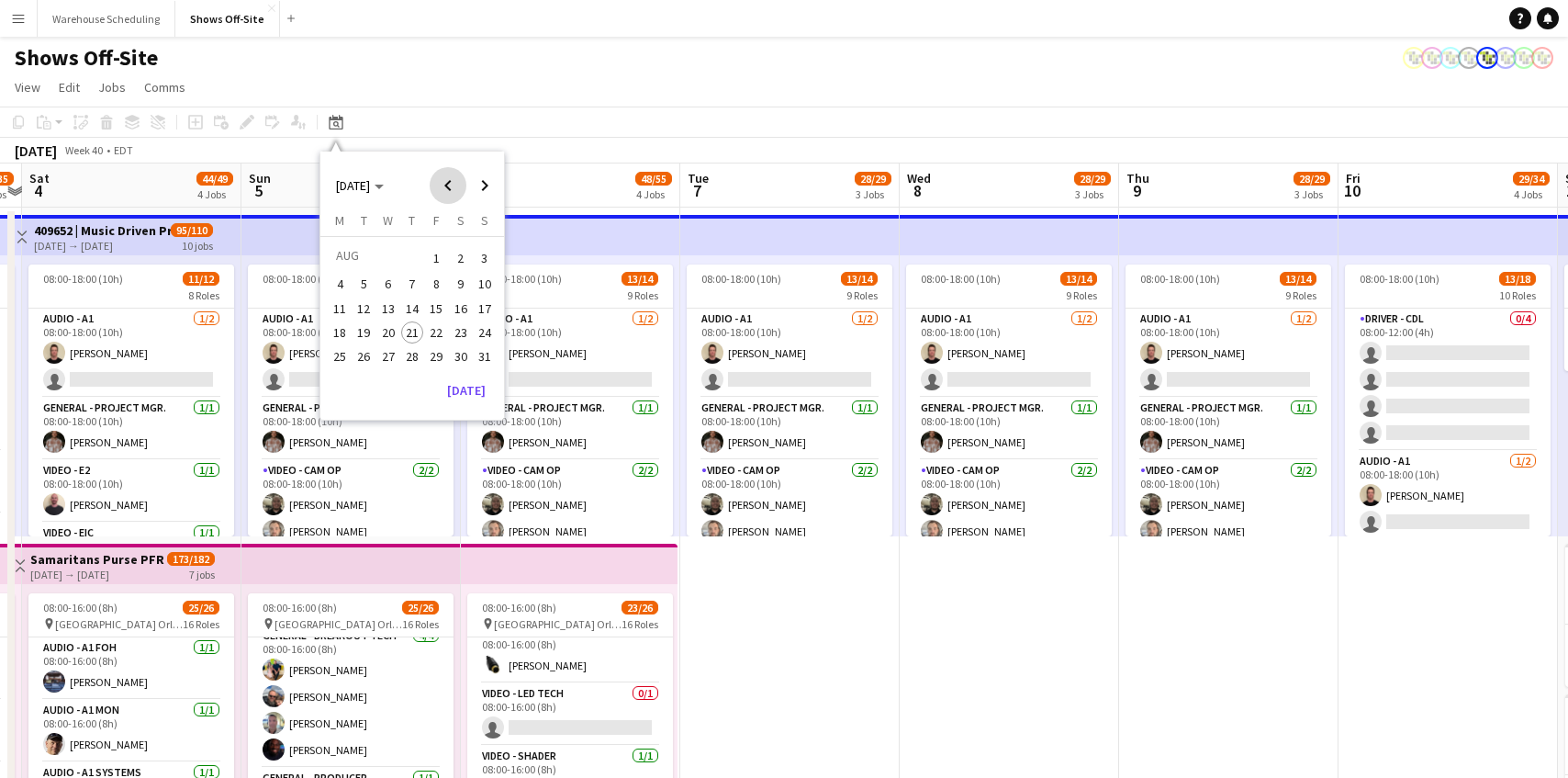
click at [458, 187] on span "Previous month" at bounding box center [448, 186] width 37 height 37
click at [437, 327] on span "18" at bounding box center [436, 328] width 22 height 22
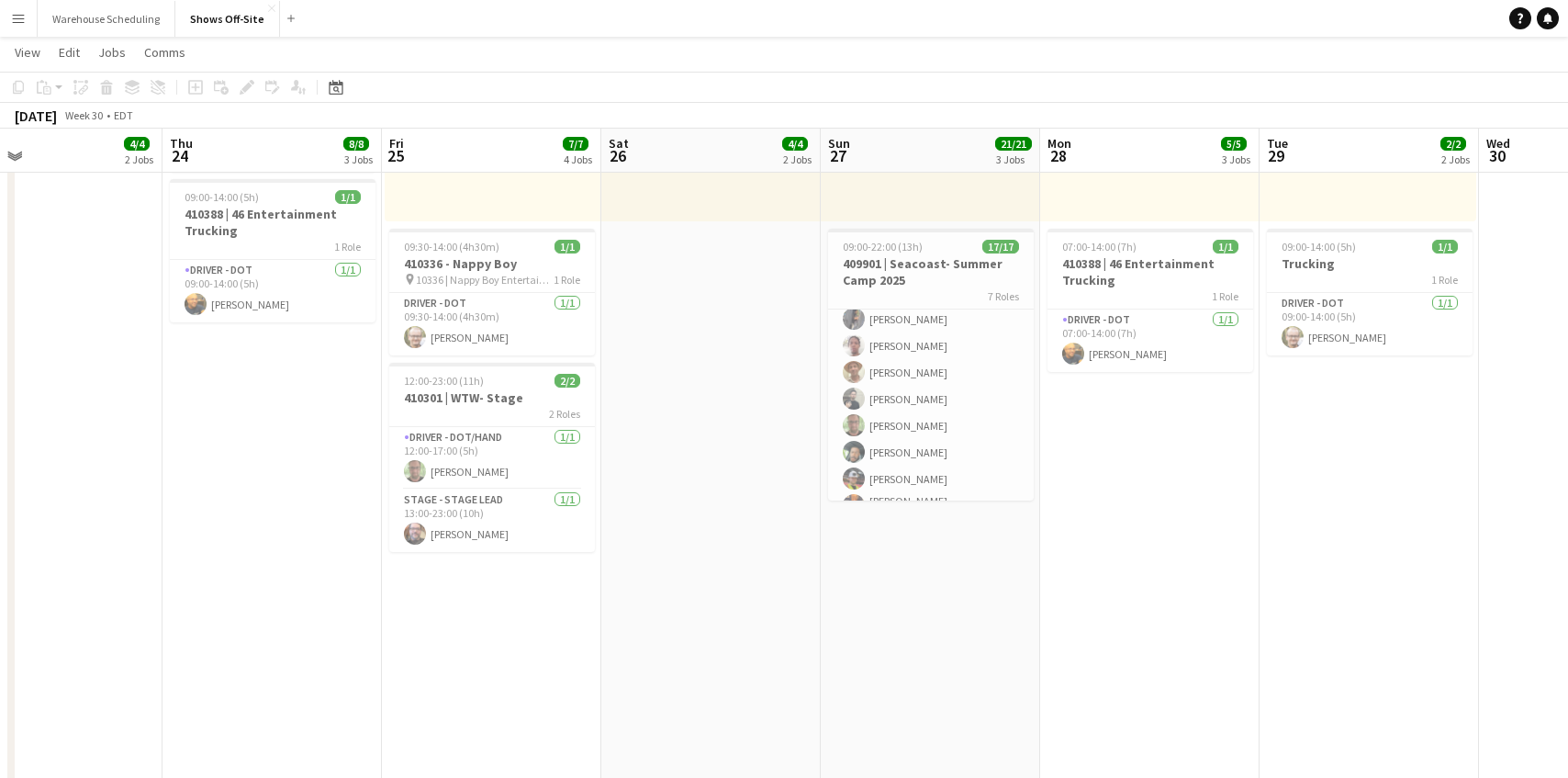
scroll to position [207, 0]
click at [336, 91] on icon at bounding box center [336, 89] width 7 height 7
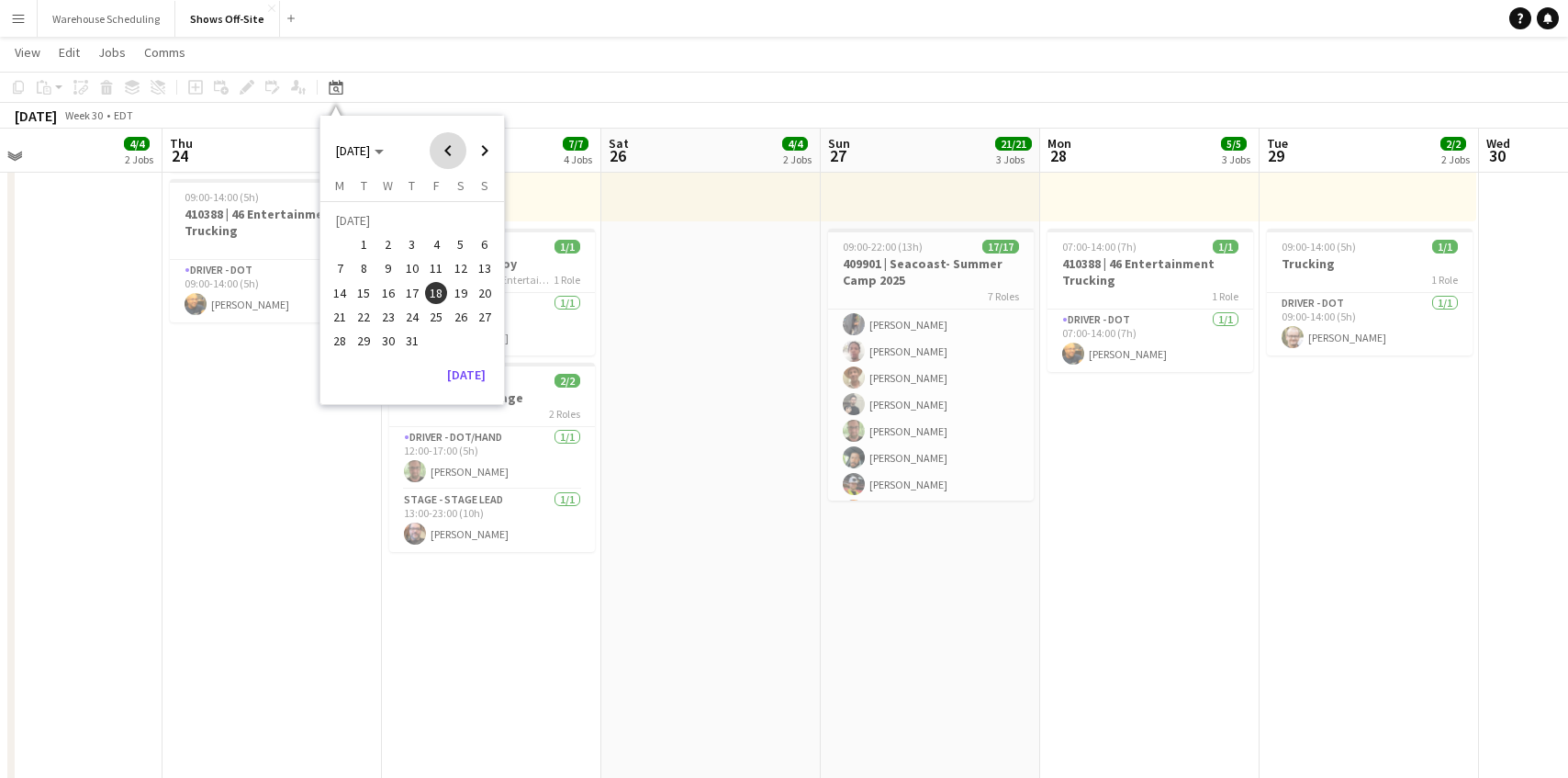
click at [441, 150] on span "Previous month" at bounding box center [448, 151] width 37 height 37
click at [481, 256] on span "8" at bounding box center [485, 249] width 22 height 22
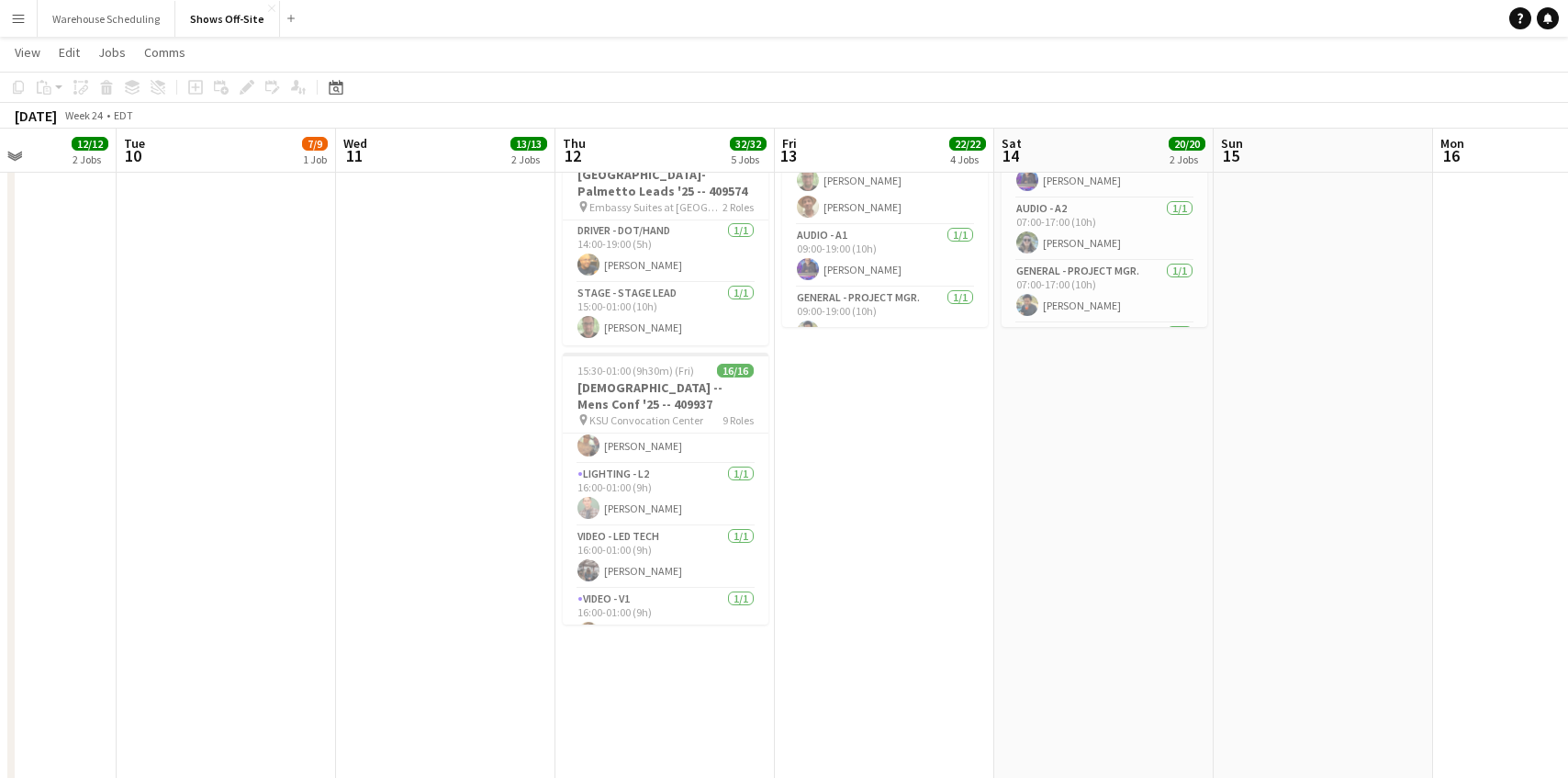
scroll to position [558, 0]
click at [341, 85] on icon at bounding box center [336, 87] width 14 height 15
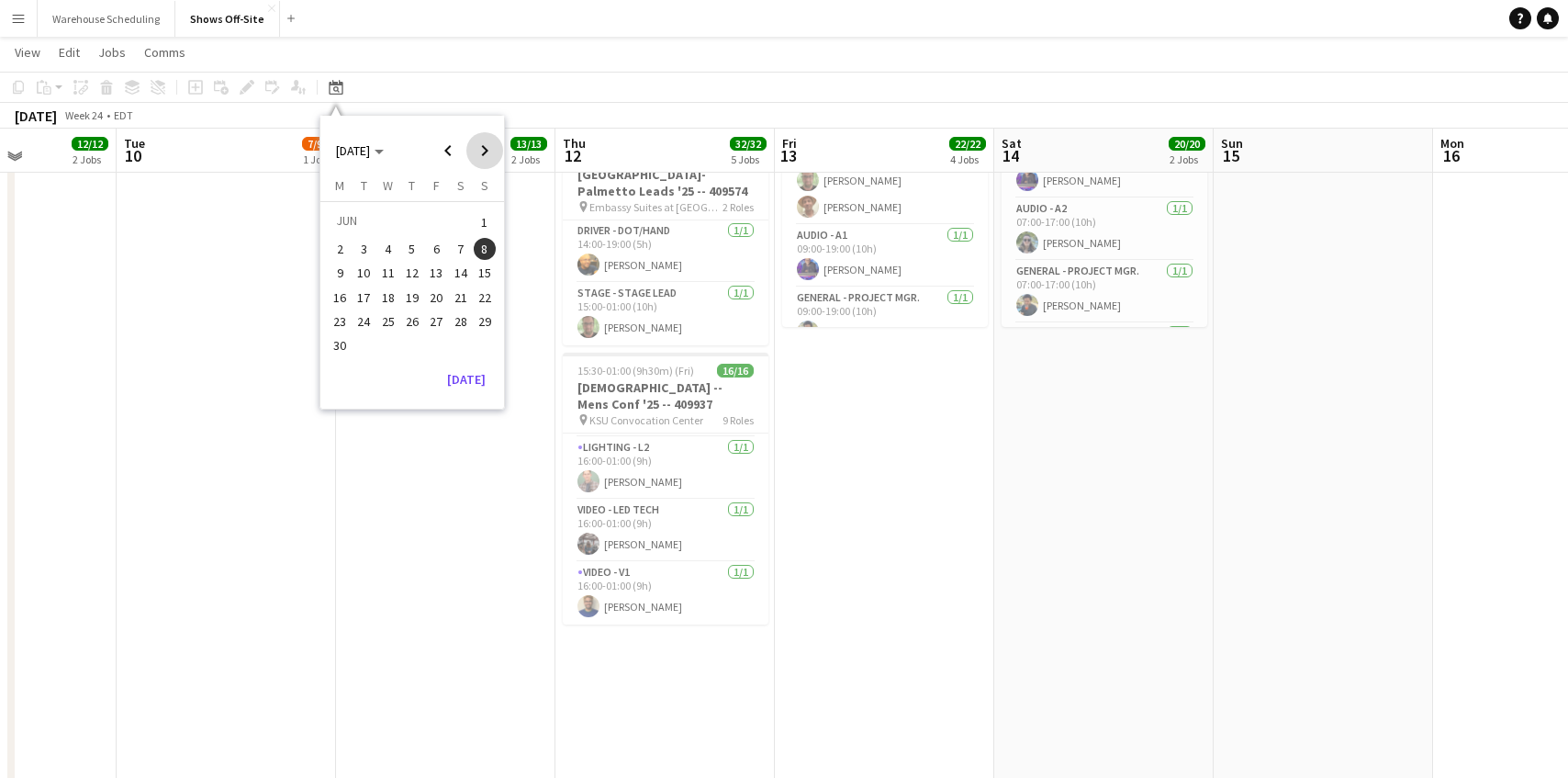
click at [481, 143] on span "Next month" at bounding box center [485, 151] width 37 height 37
click at [341, 278] on span "11" at bounding box center [340, 273] width 22 height 22
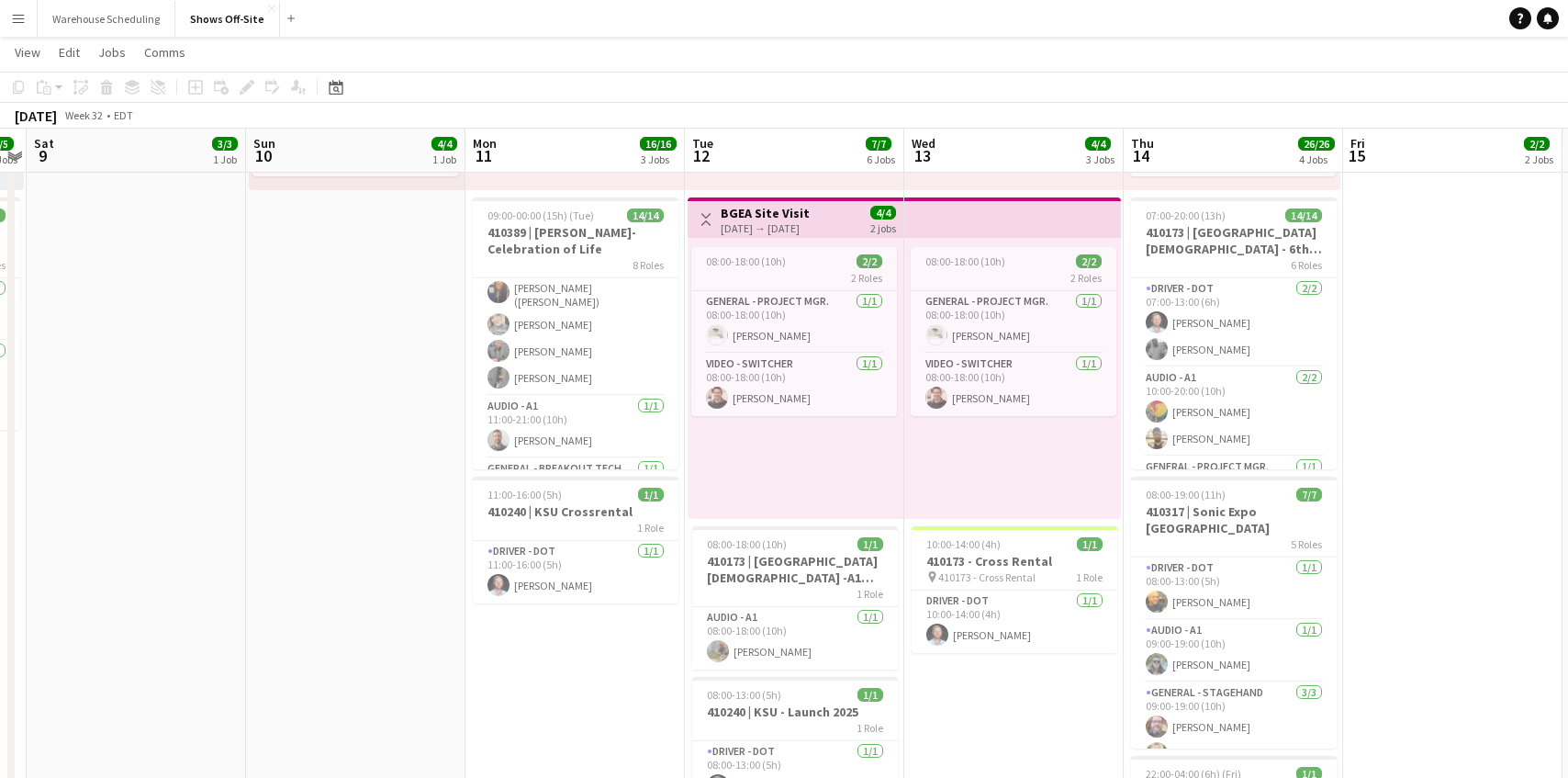
scroll to position [0, 0]
click at [98, 19] on button "Warehouse Scheduling Close" at bounding box center [106, 19] width 138 height 36
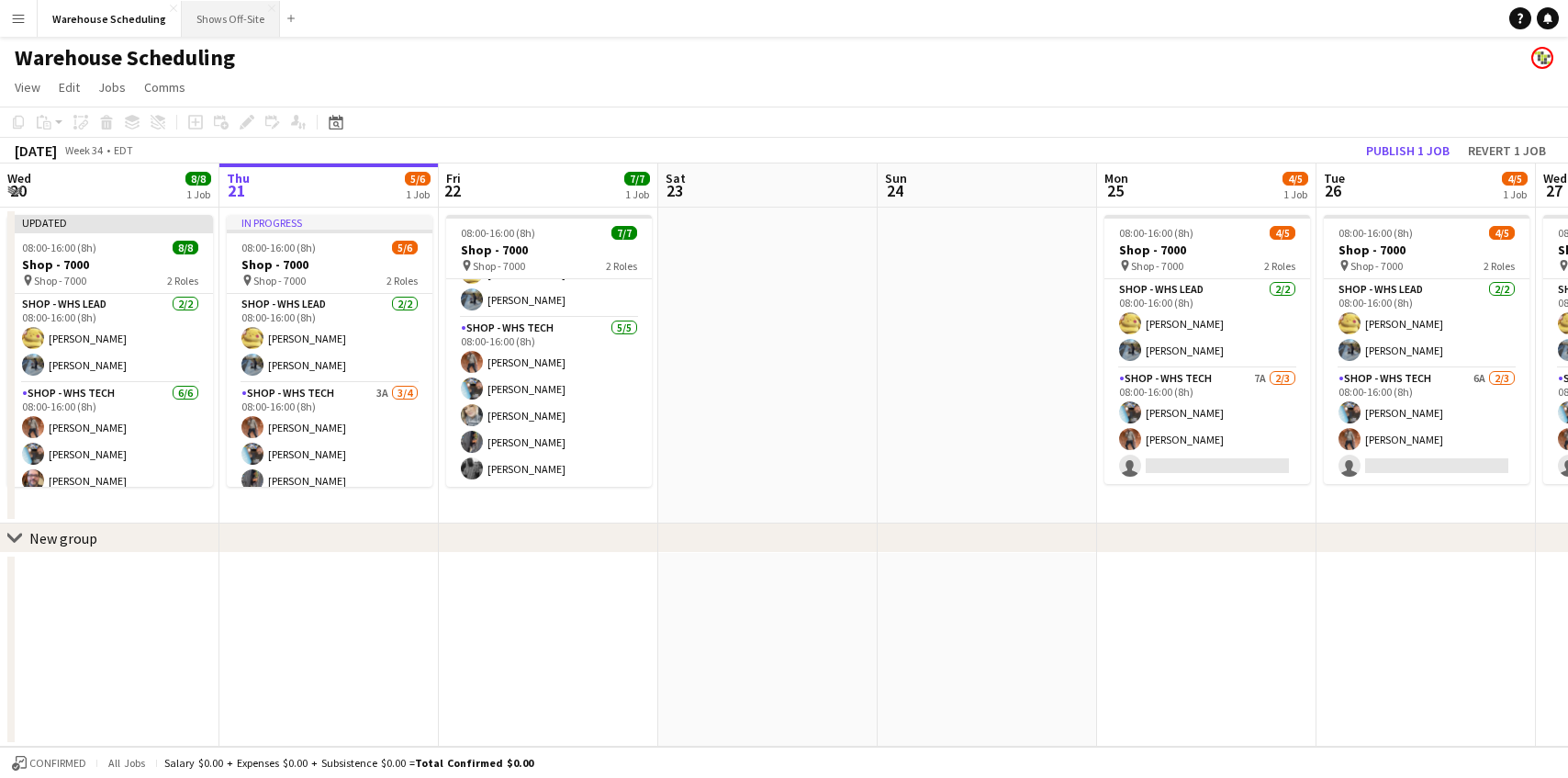
click at [208, 31] on button "Shows Off-Site Close" at bounding box center [231, 19] width 99 height 36
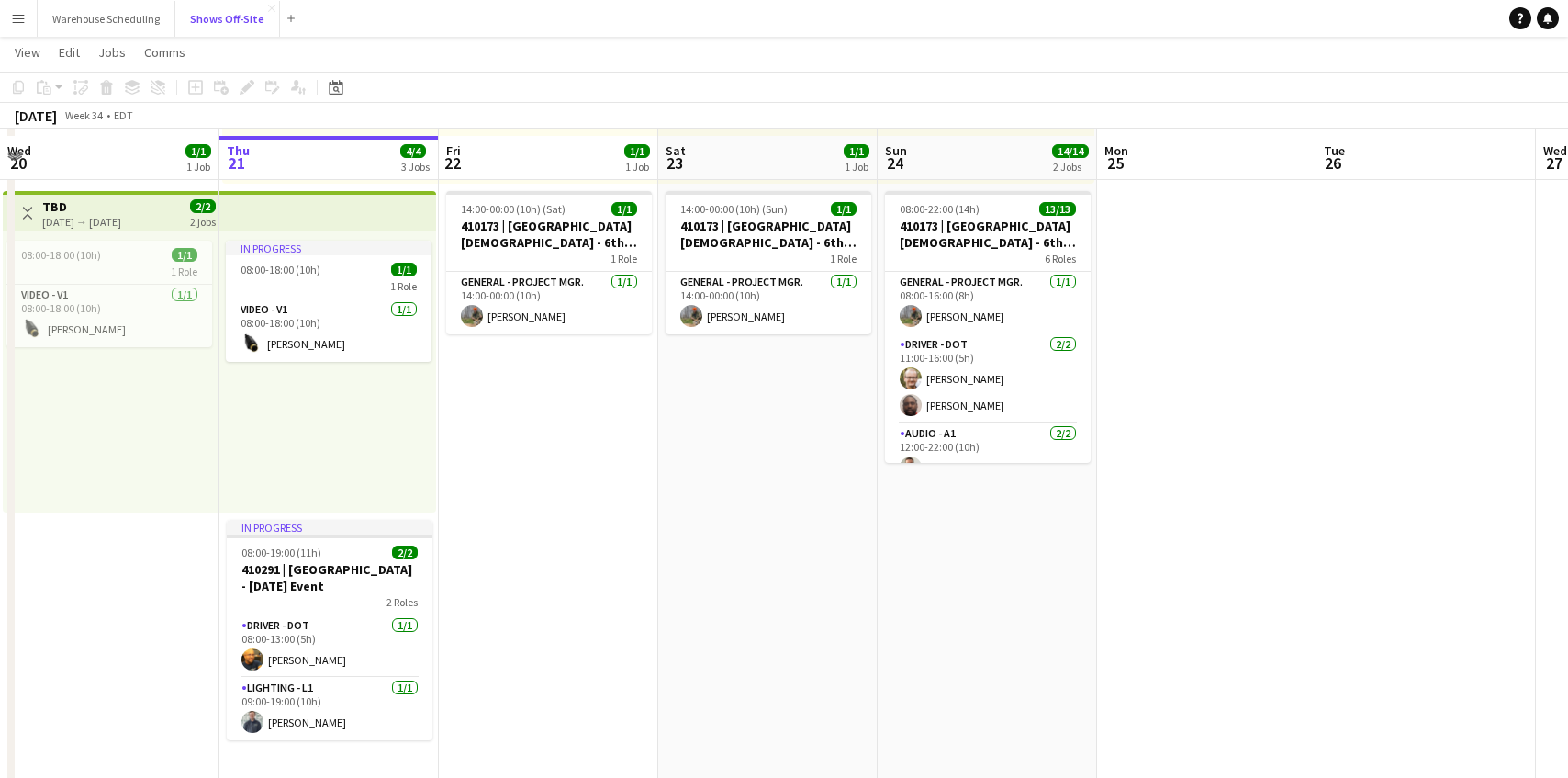
scroll to position [358, 0]
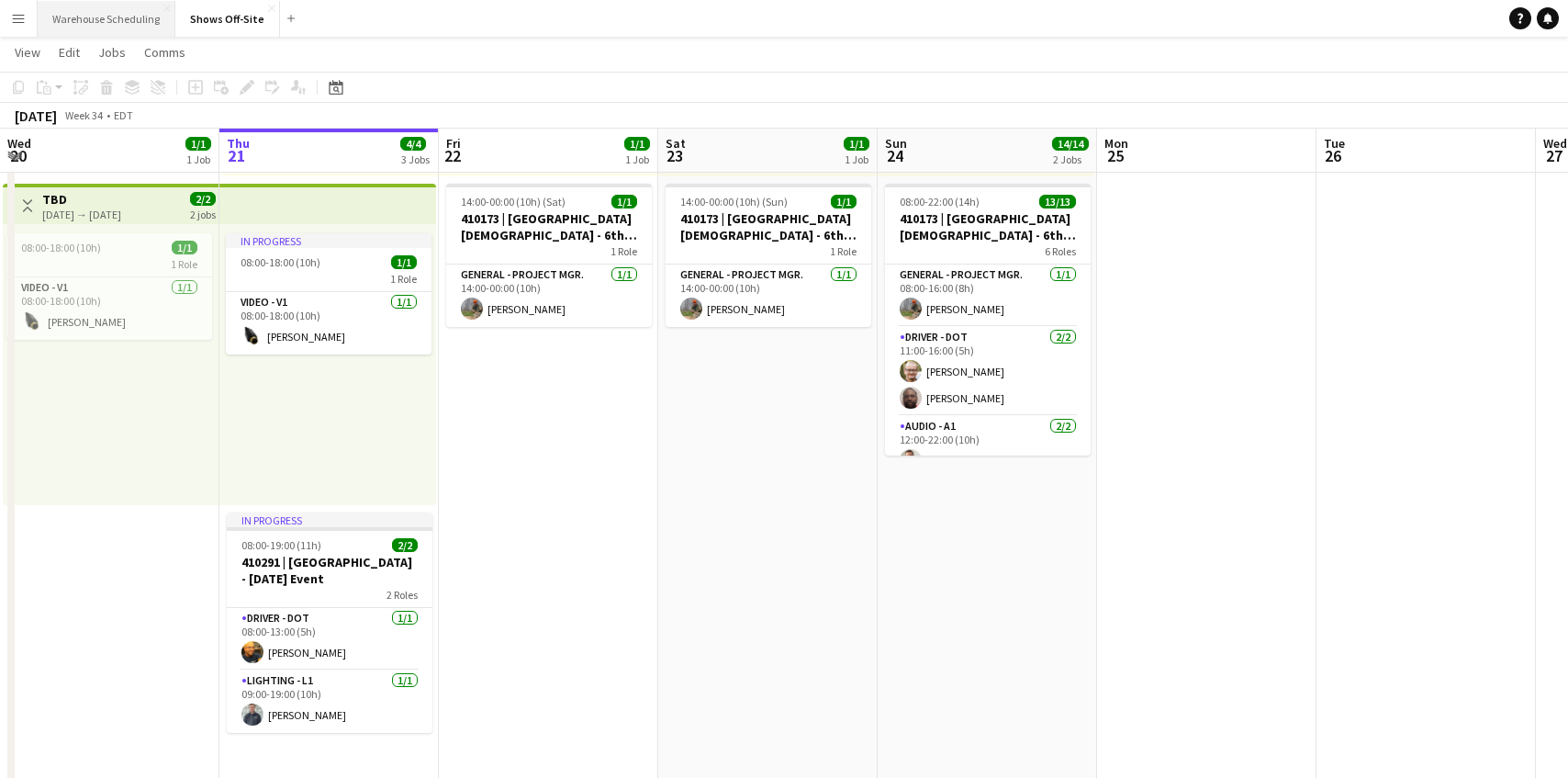
click at [99, 14] on button "Warehouse Scheduling Close" at bounding box center [106, 19] width 138 height 36
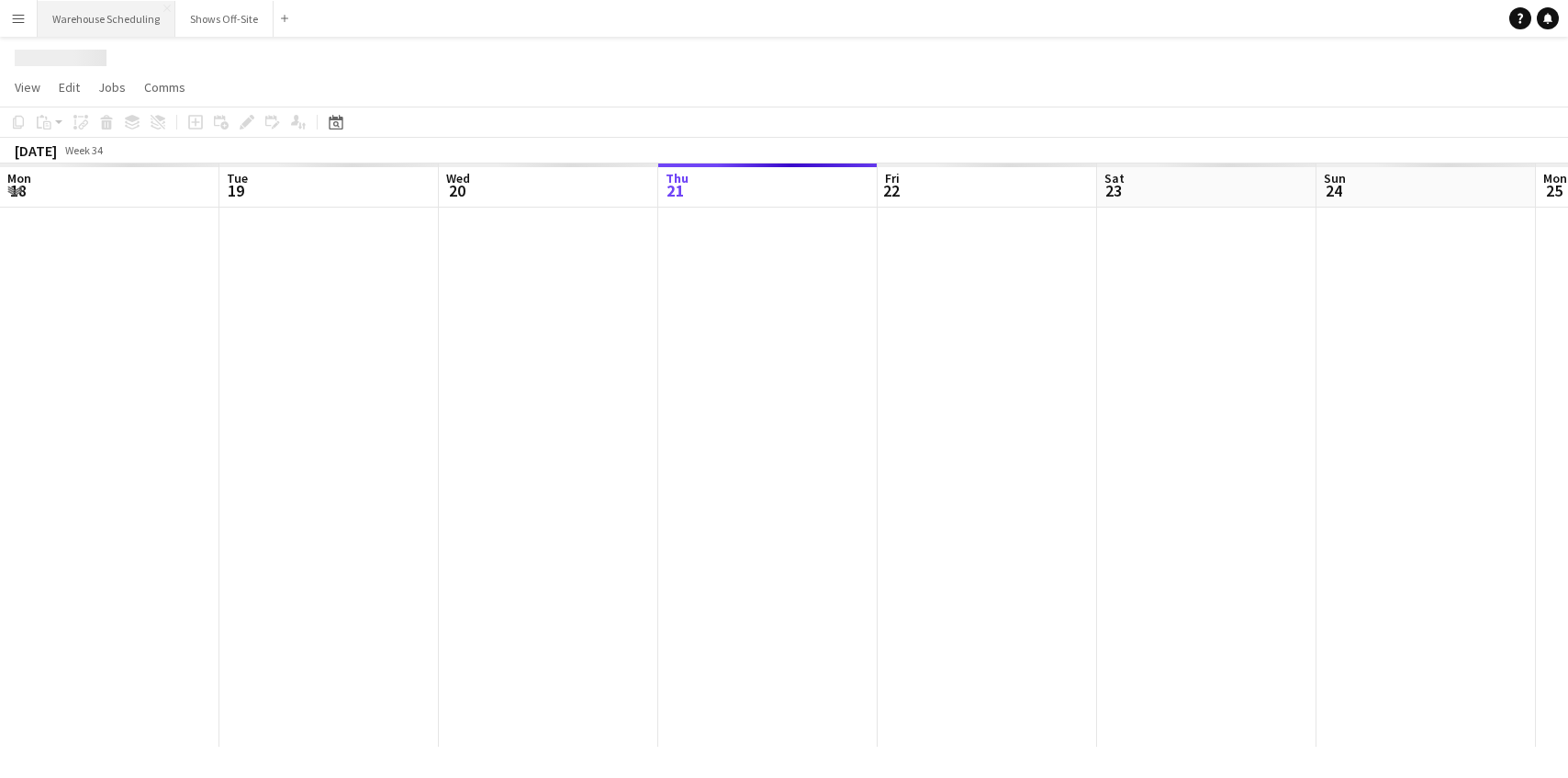
scroll to position [0, 439]
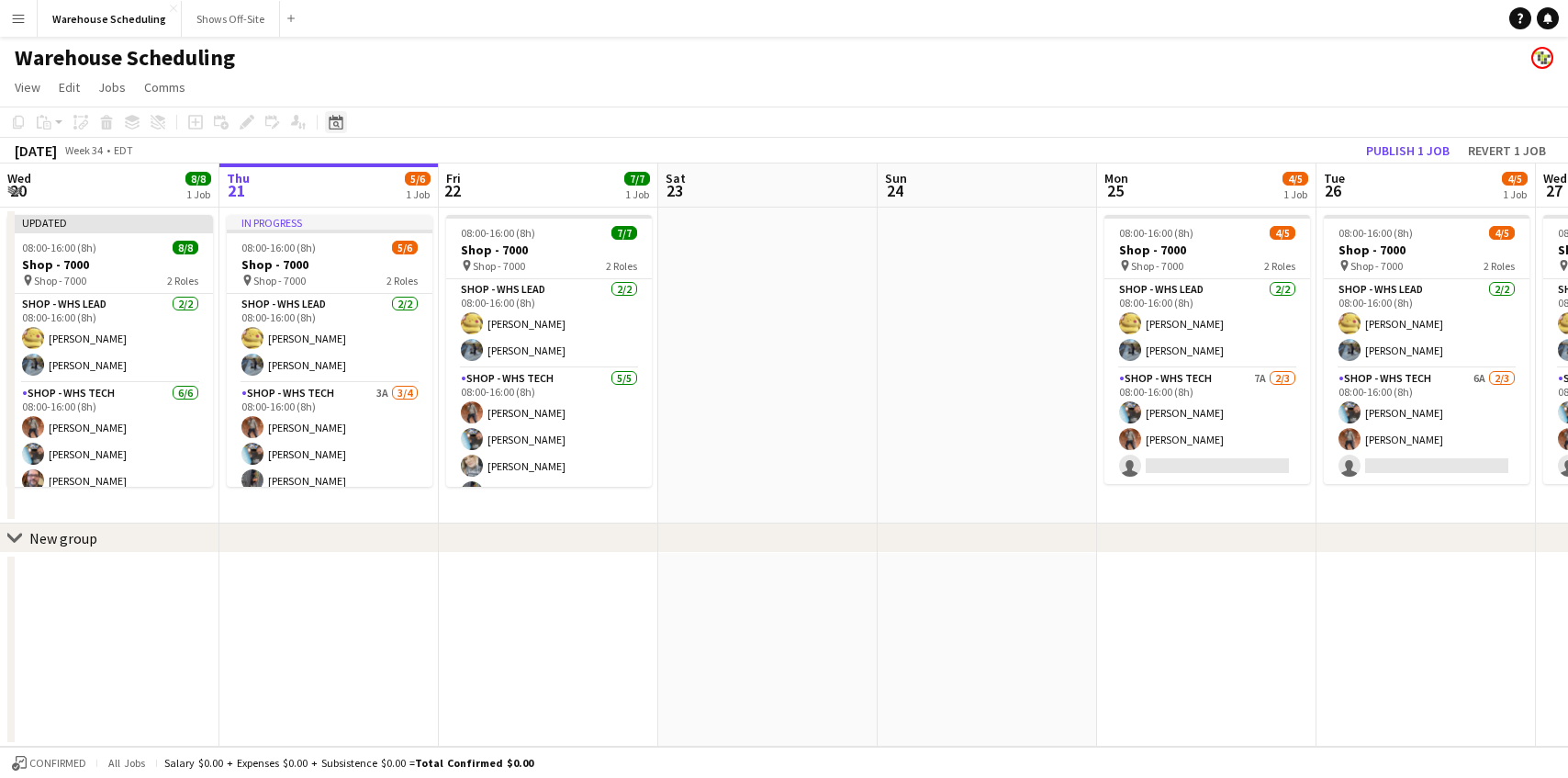
click at [338, 124] on icon "Date picker" at bounding box center [336, 122] width 15 height 15
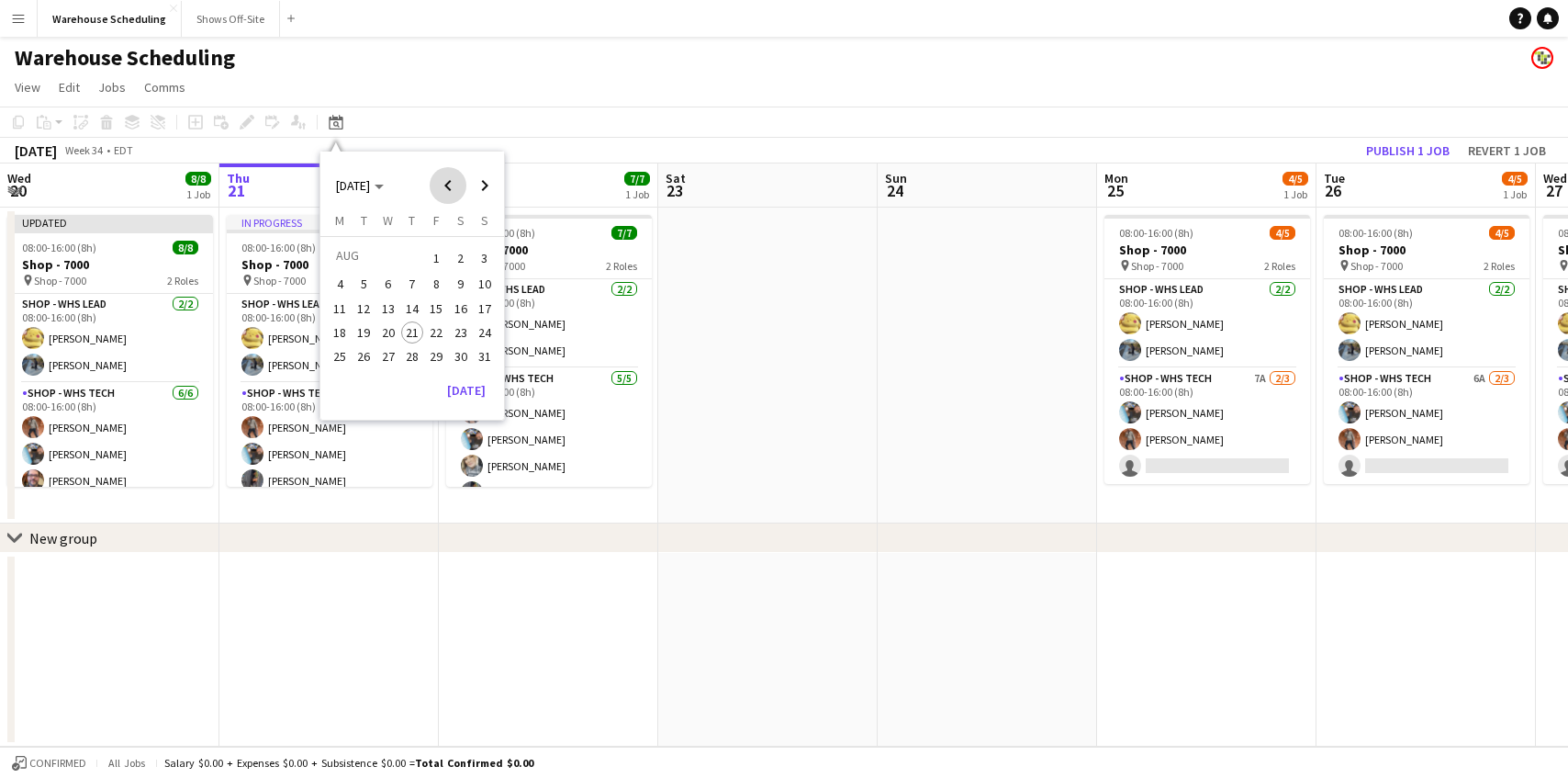
click at [454, 192] on span "Previous month" at bounding box center [448, 186] width 37 height 37
click at [478, 191] on span "Next month" at bounding box center [485, 186] width 37 height 37
click at [468, 325] on span "19" at bounding box center [461, 328] width 22 height 22
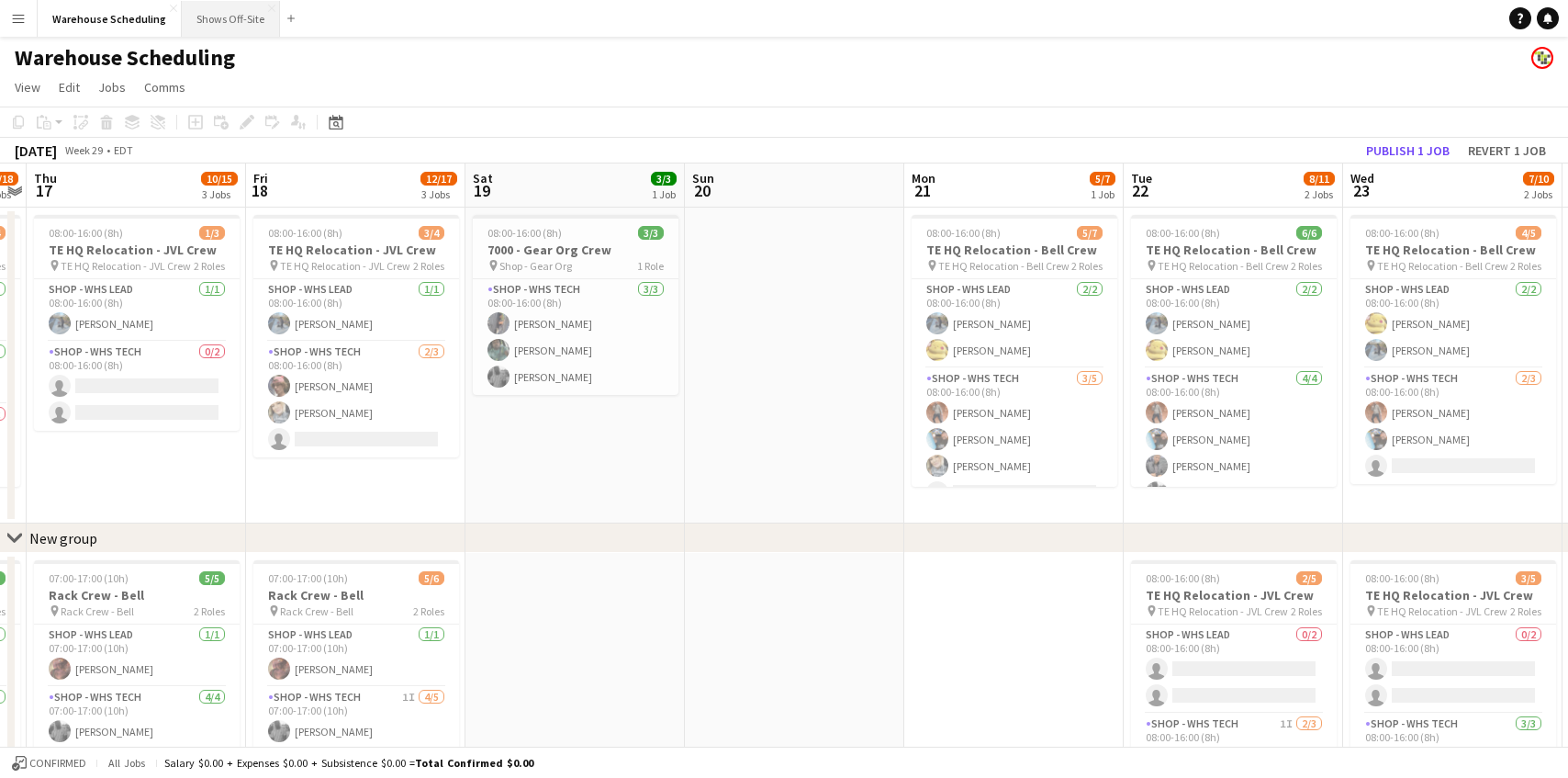
click at [198, 20] on button "Shows Off-Site Close" at bounding box center [231, 19] width 99 height 36
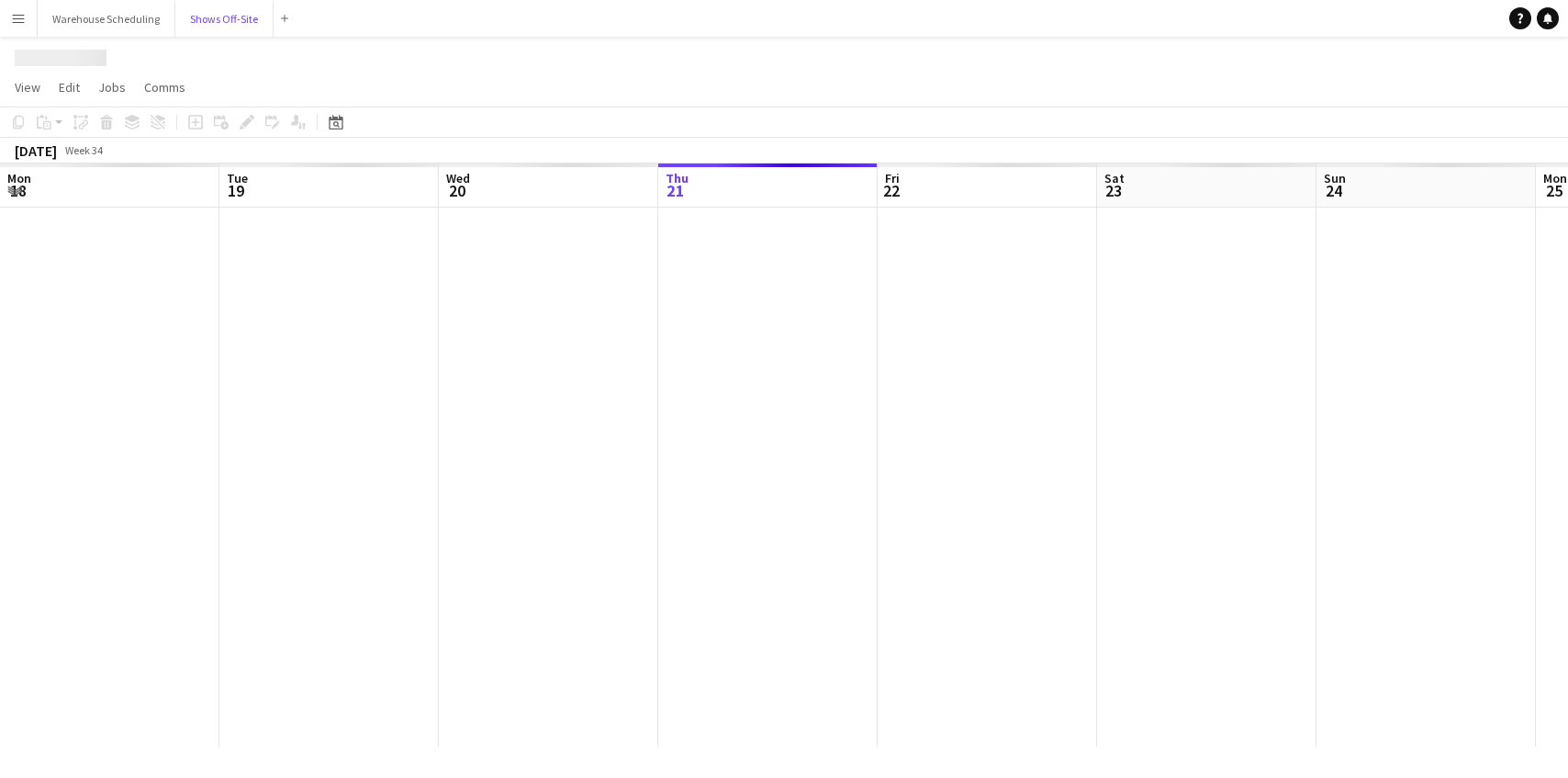
scroll to position [0, 439]
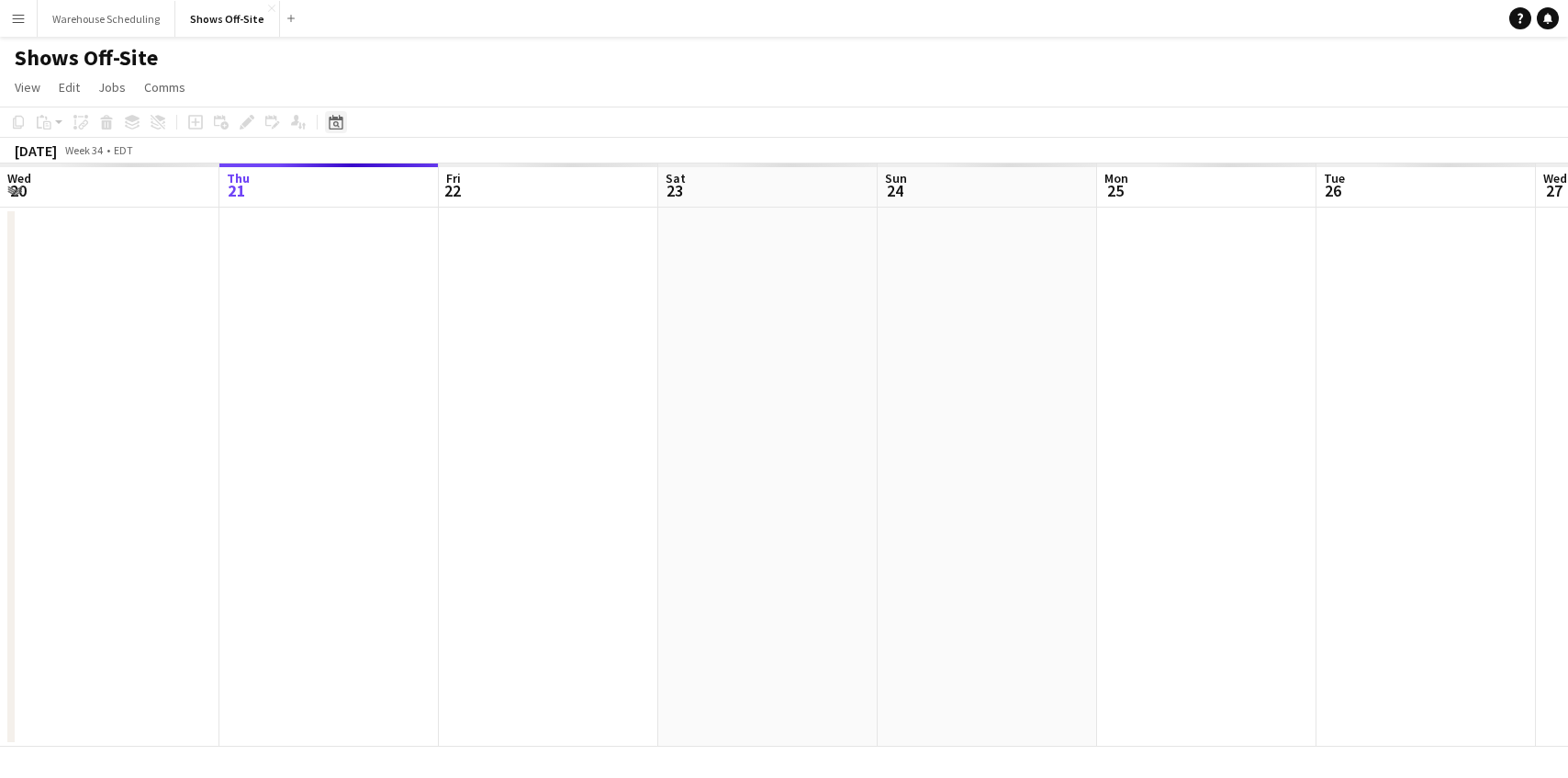
click at [343, 125] on div "Date picker" at bounding box center [336, 123] width 22 height 22
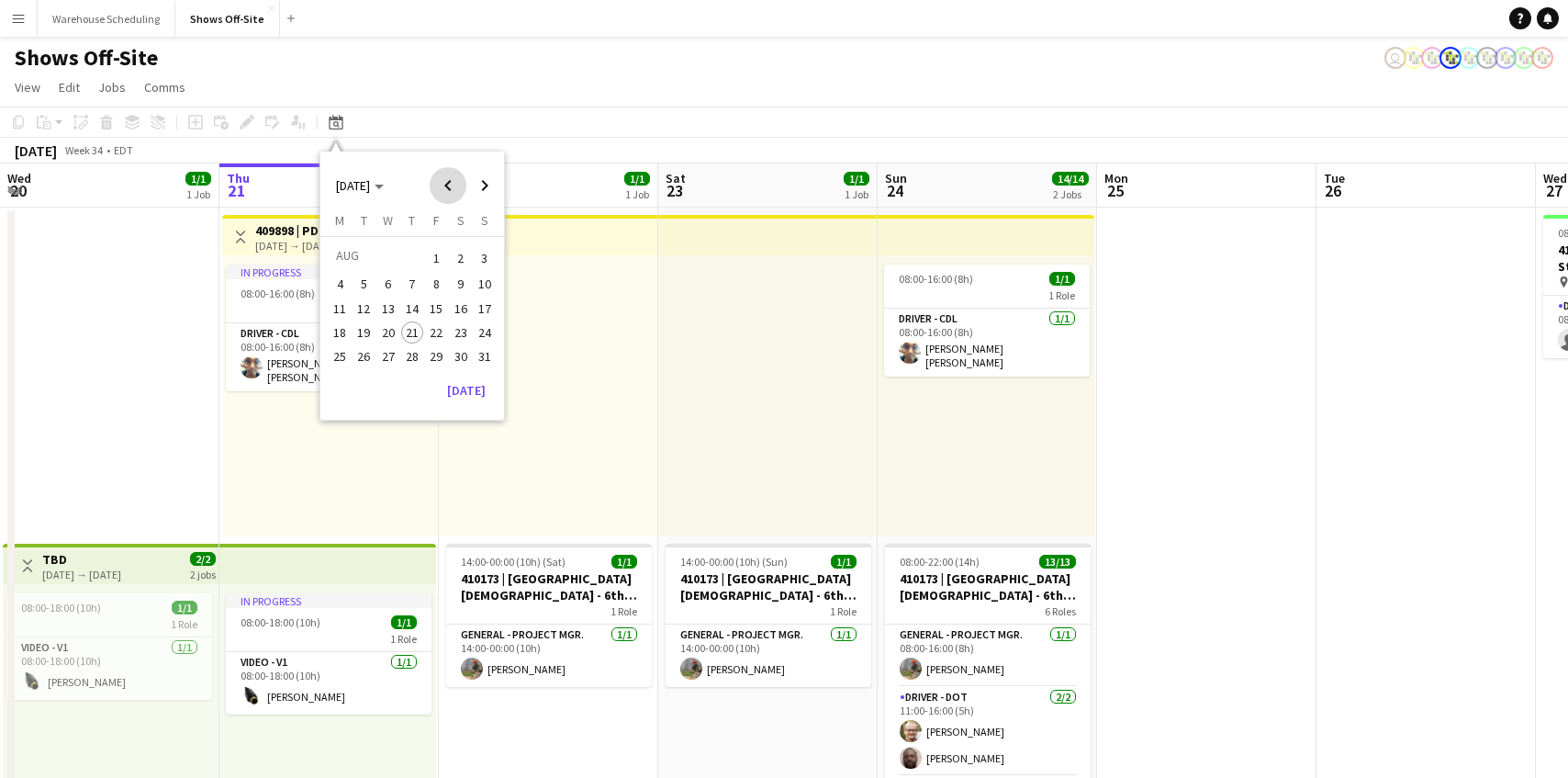
click at [460, 190] on span "Previous month" at bounding box center [448, 186] width 37 height 37
click at [462, 328] on span "19" at bounding box center [461, 328] width 22 height 22
